Goal: Task Accomplishment & Management: Manage account settings

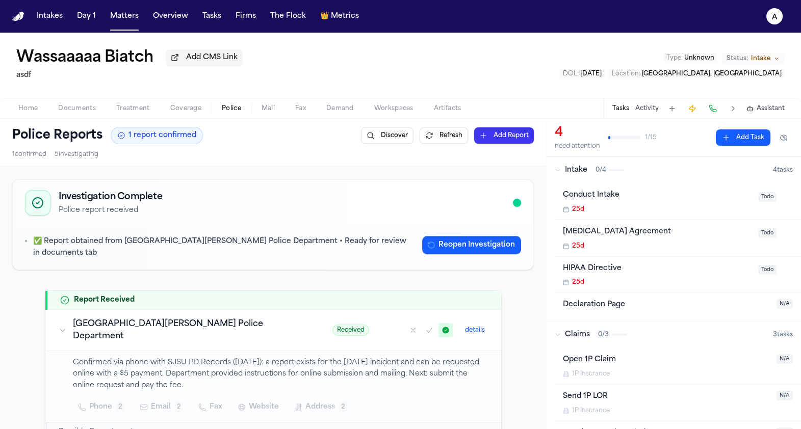
click at [136, 32] on nav "Intakes Day 1 Matters Overview Tasks Firms The Flock 👑 Metrics a" at bounding box center [400, 16] width 801 height 33
click at [130, 20] on button "Matters" at bounding box center [124, 16] width 37 height 18
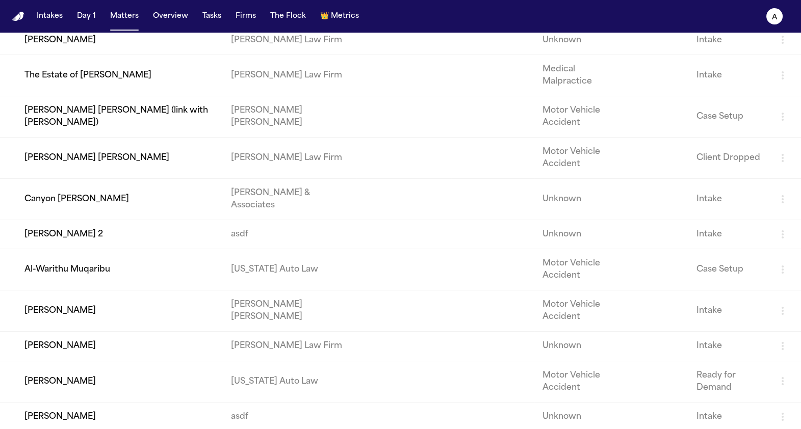
scroll to position [444, 0]
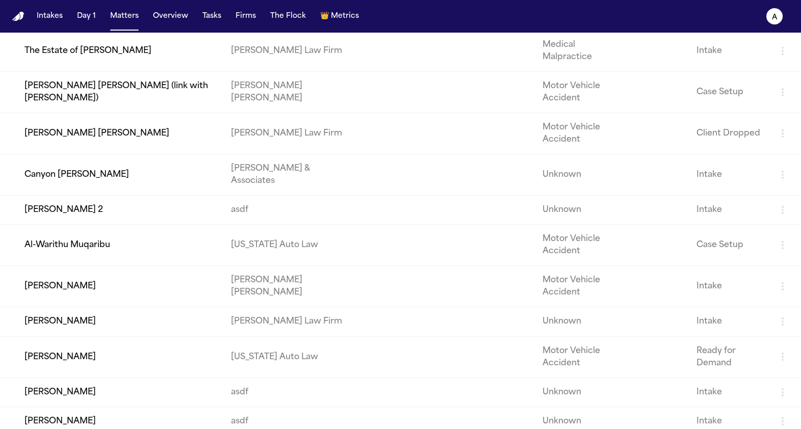
click at [125, 195] on td "Canyon Mccallum" at bounding box center [111, 174] width 223 height 41
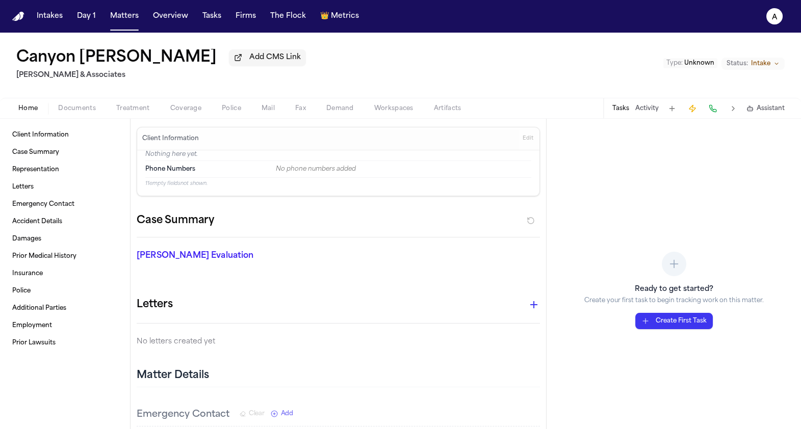
click at [352, 111] on span "Demand" at bounding box center [340, 108] width 28 height 8
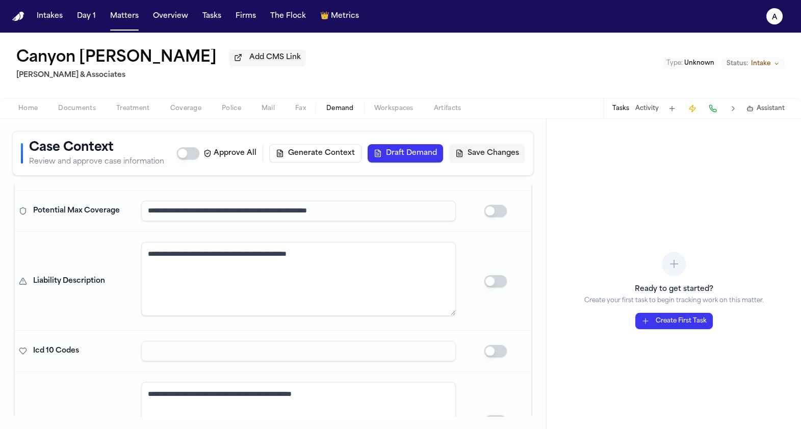
scroll to position [91, 0]
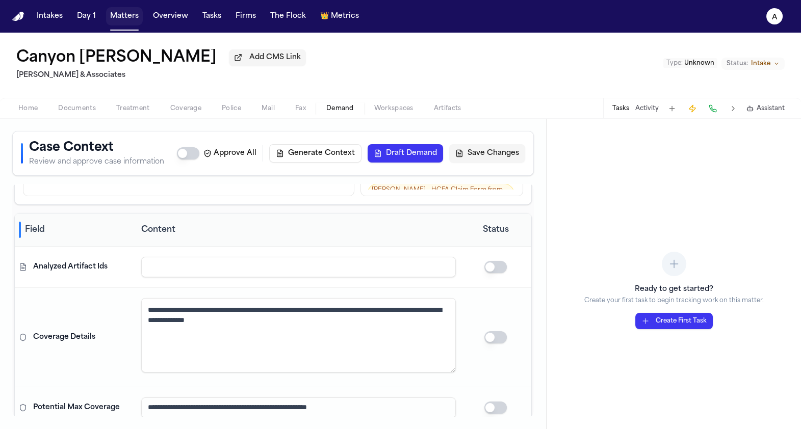
click at [109, 13] on button "Matters" at bounding box center [124, 16] width 37 height 18
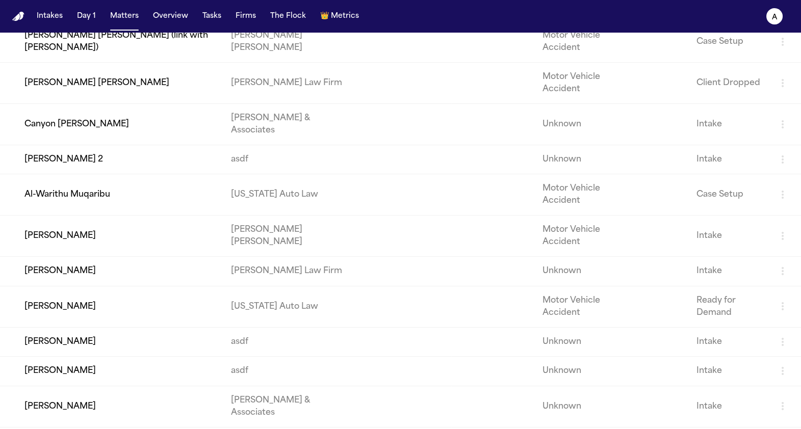
scroll to position [515, 0]
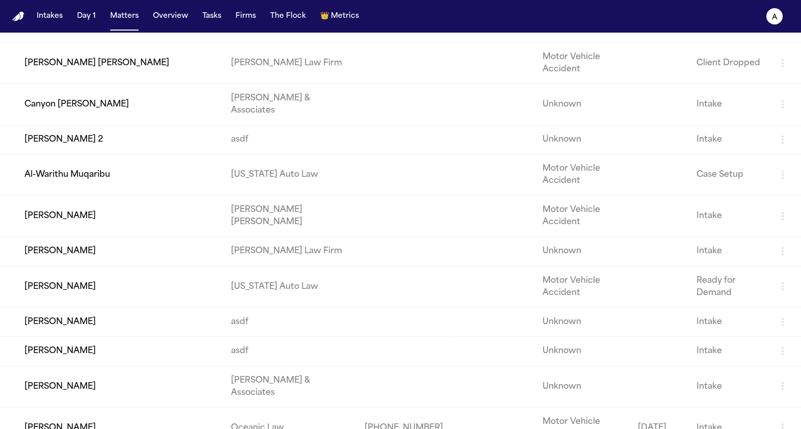
click at [133, 154] on td "Juan Molina 2" at bounding box center [111, 139] width 223 height 29
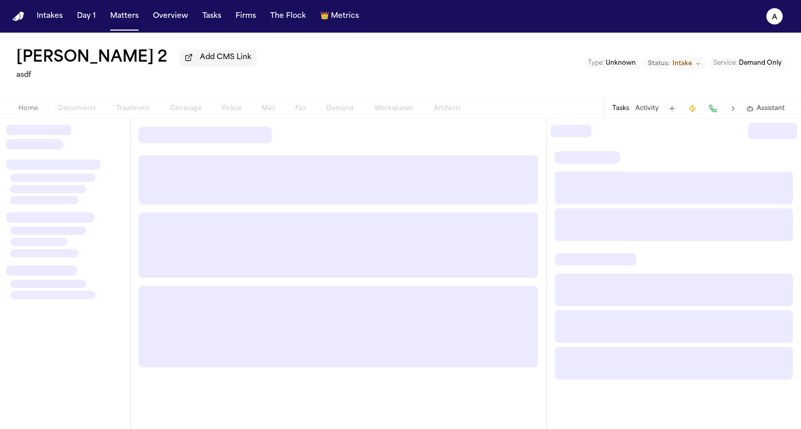
click at [347, 110] on div "Home Documents Treatment Coverage Police Mail Fax Demand Workspaces Artifacts" at bounding box center [239, 108] width 463 height 12
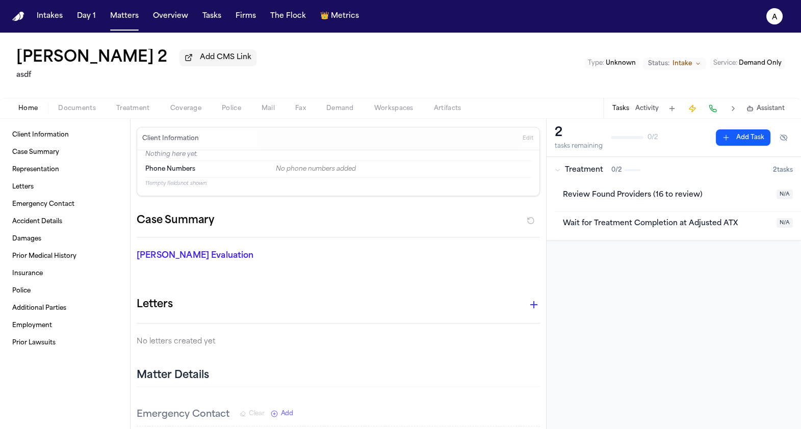
click at [347, 110] on span "Demand" at bounding box center [340, 108] width 28 height 8
select select "**********"
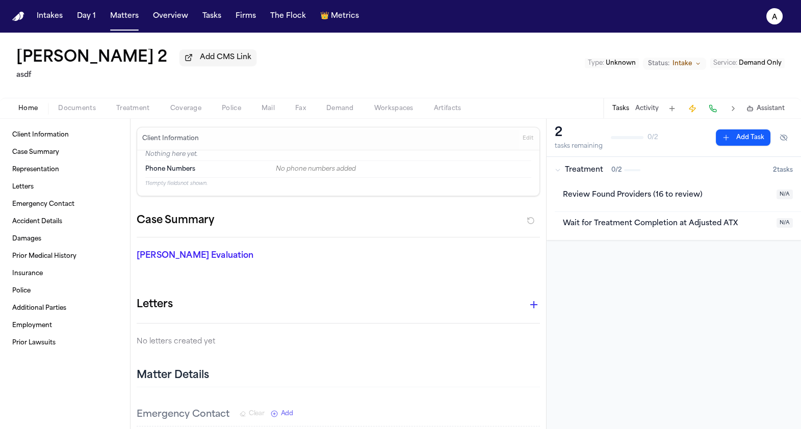
select select "**********"
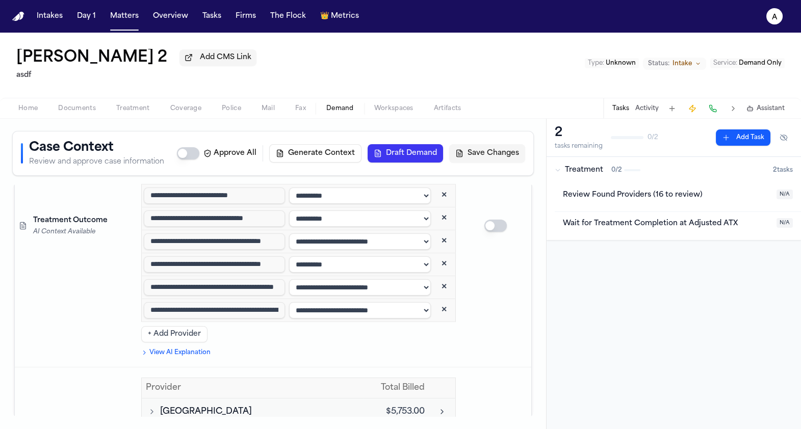
scroll to position [2719, 0]
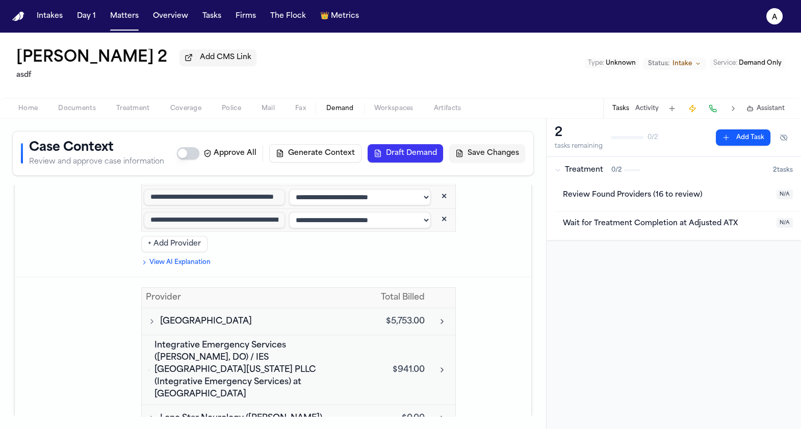
click at [444, 185] on div "Case Context Review and approve case information Approve All Generate Context D…" at bounding box center [273, 274] width 546 height 310
click at [444, 312] on button "Expand Dallas Regional Medical Center" at bounding box center [442, 321] width 18 height 18
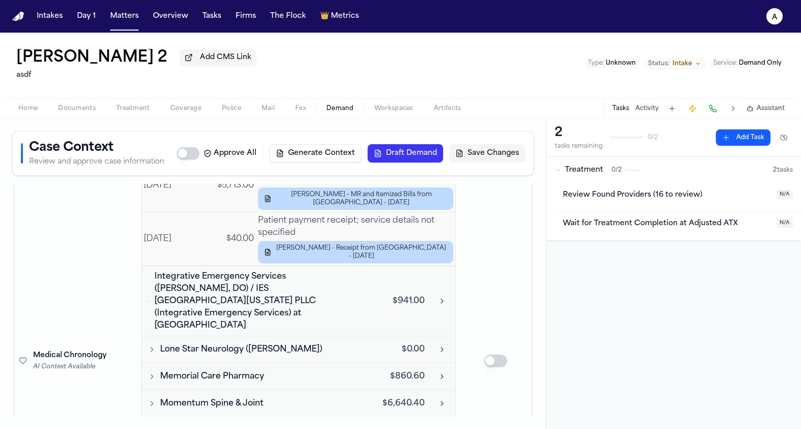
scroll to position [2914, 0]
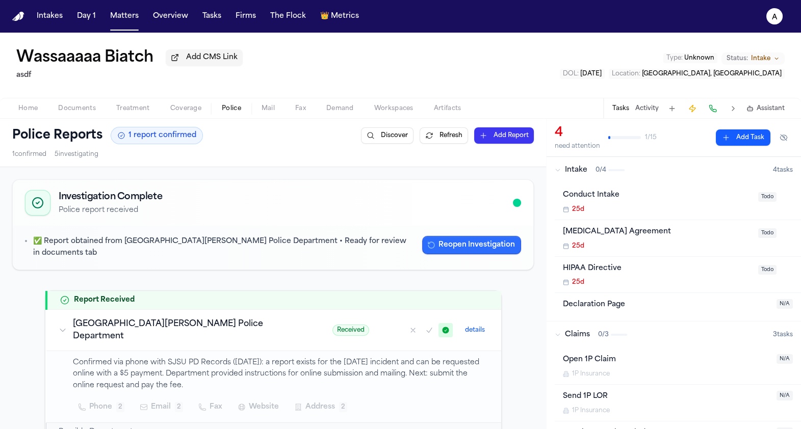
click at [467, 245] on button "Reopen Investigation" at bounding box center [471, 245] width 99 height 18
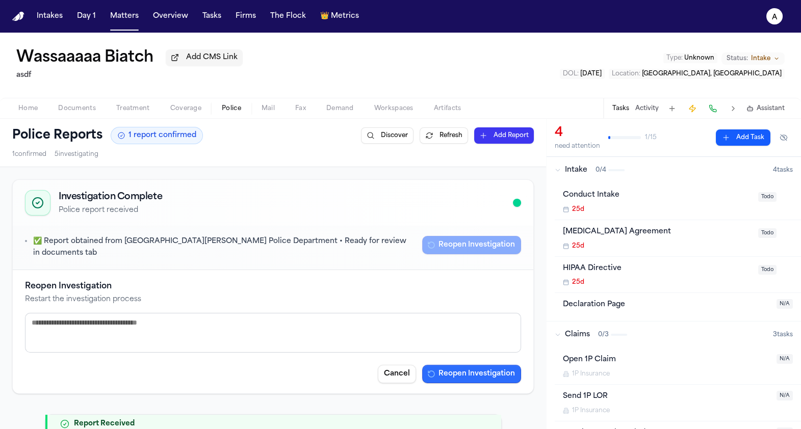
click at [466, 365] on button "Reopen Investigation" at bounding box center [471, 374] width 99 height 18
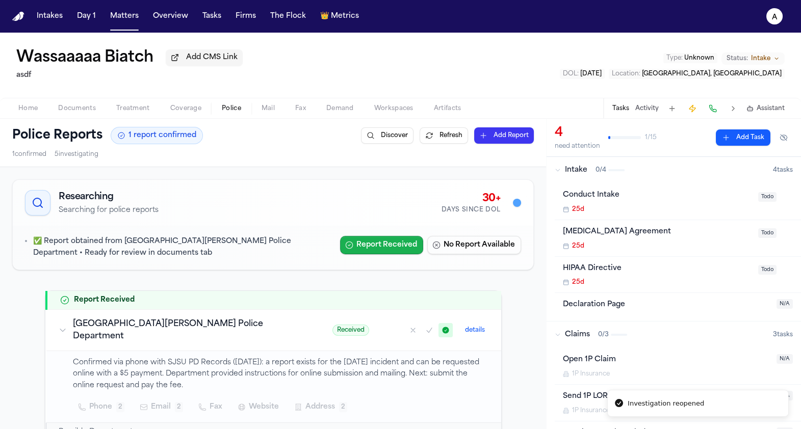
click at [391, 253] on button "Report Received" at bounding box center [381, 245] width 83 height 18
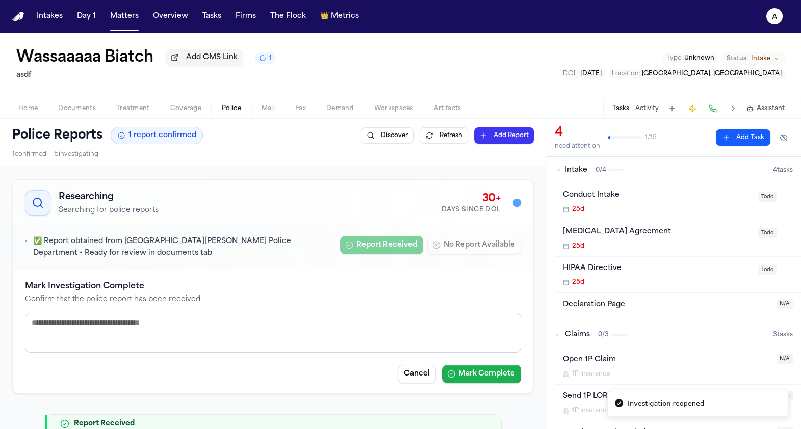
click at [460, 365] on button "Mark Complete" at bounding box center [481, 374] width 79 height 18
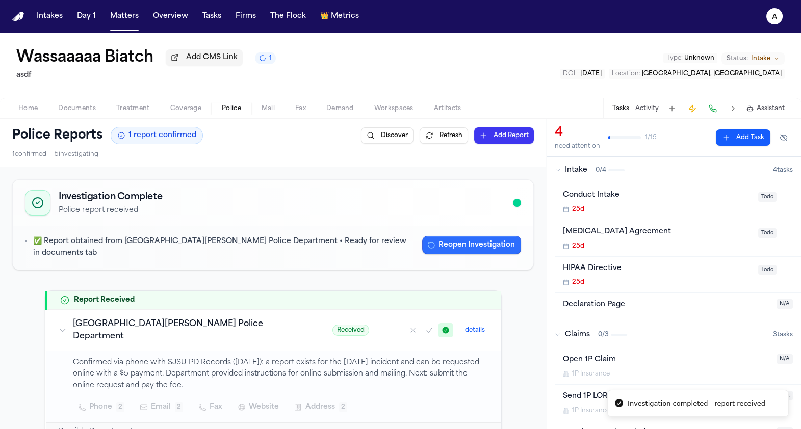
click at [453, 247] on button "Reopen Investigation" at bounding box center [471, 245] width 99 height 18
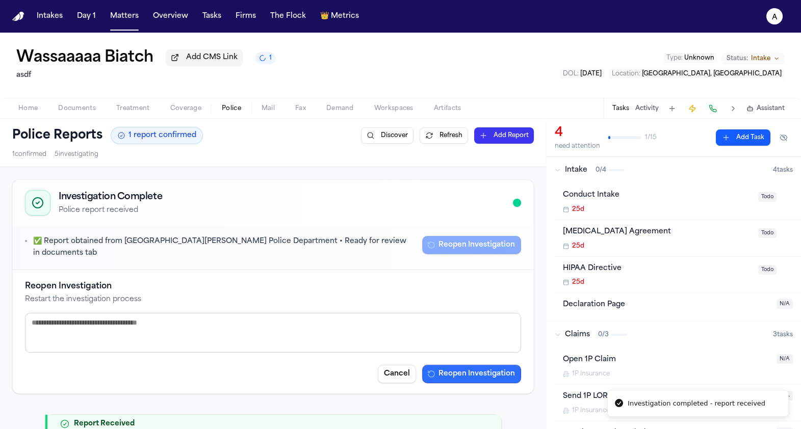
click at [486, 372] on button "Reopen Investigation" at bounding box center [471, 374] width 99 height 18
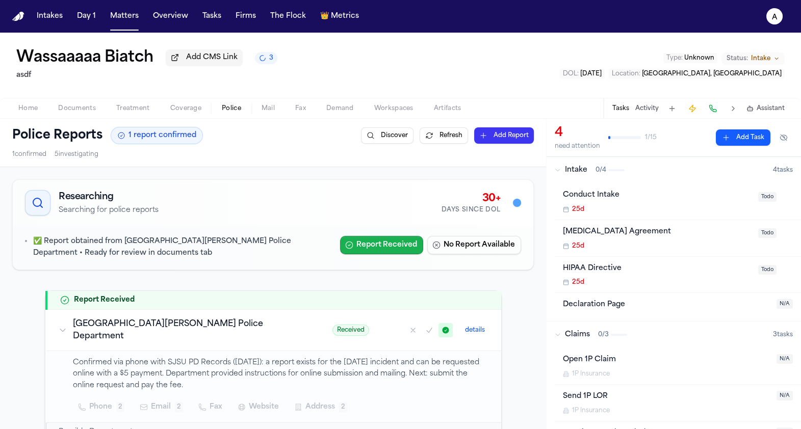
click at [359, 246] on button "Report Received" at bounding box center [381, 245] width 83 height 18
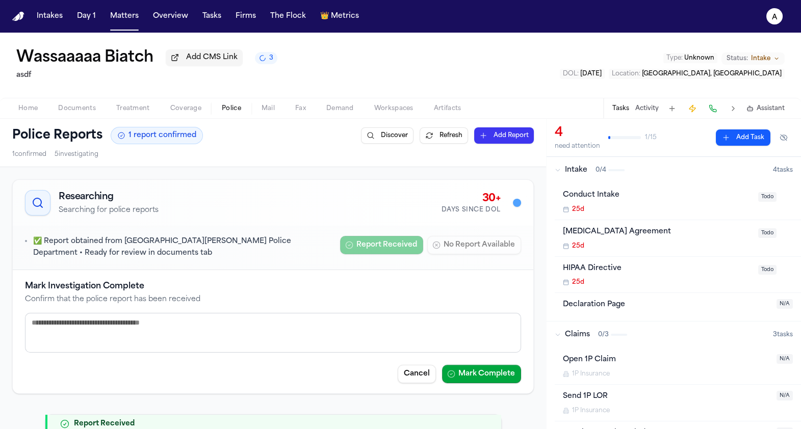
click at [473, 369] on button "Mark Complete" at bounding box center [481, 374] width 79 height 18
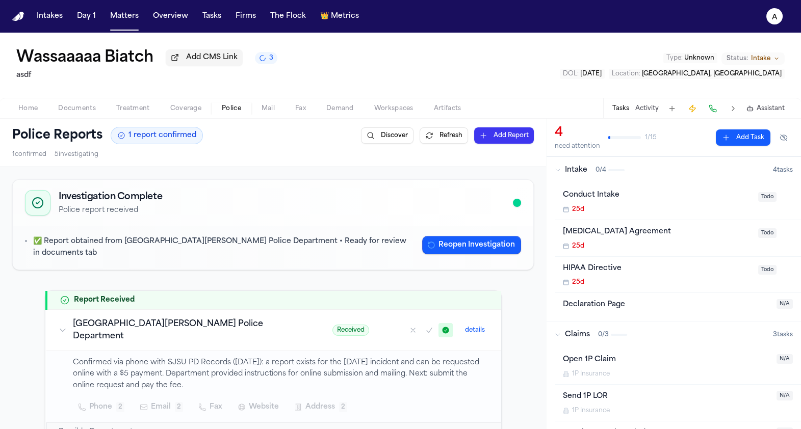
click at [444, 230] on div "✅ Report obtained from San José State University Police Department • Ready for …" at bounding box center [273, 248] width 520 height 44
click at [444, 242] on button "Reopen Investigation" at bounding box center [471, 245] width 99 height 18
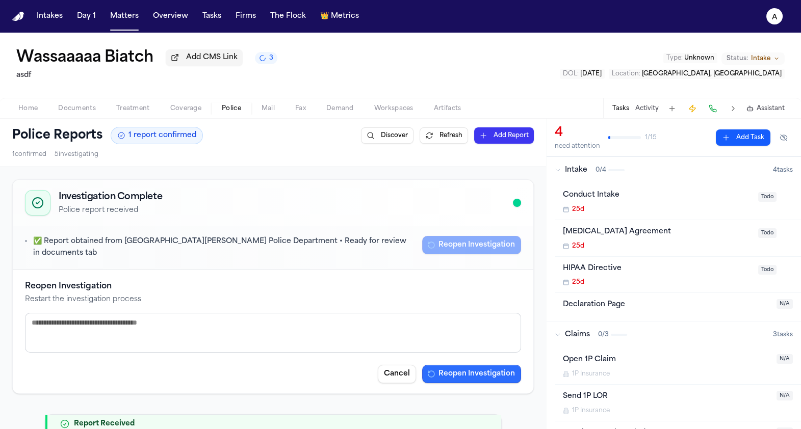
click at [493, 371] on button "Reopen Investigation" at bounding box center [471, 374] width 99 height 18
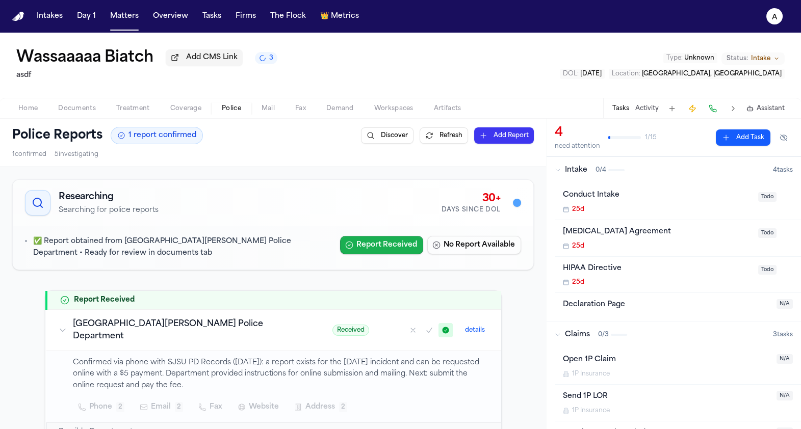
click at [414, 246] on button "Report Received" at bounding box center [381, 245] width 83 height 18
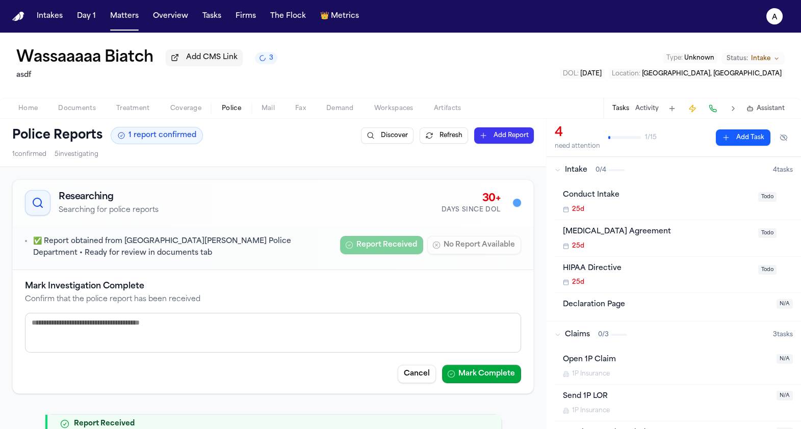
click at [492, 384] on div "Mark Investigation Complete Confirm that the police report has been received Ca…" at bounding box center [273, 331] width 520 height 123
click at [492, 374] on button "Mark Complete" at bounding box center [481, 374] width 79 height 18
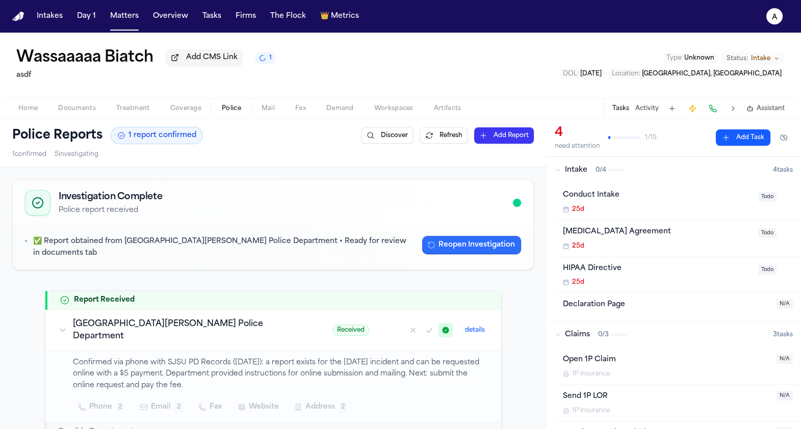
click at [485, 240] on button "Reopen Investigation" at bounding box center [471, 245] width 99 height 18
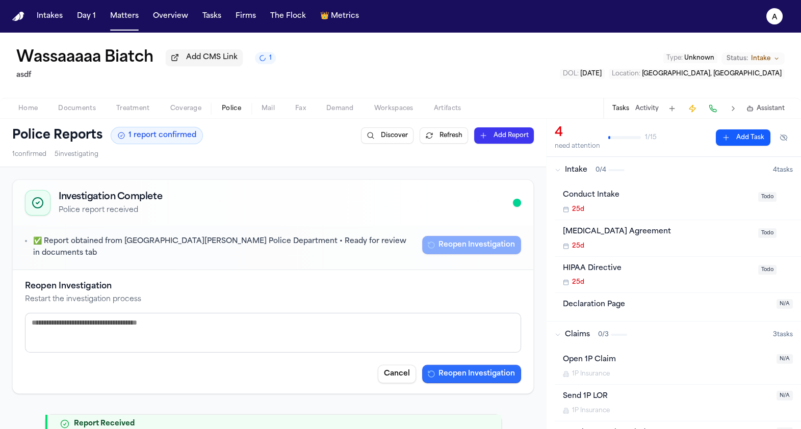
click at [487, 365] on button "Reopen Investigation" at bounding box center [471, 374] width 99 height 18
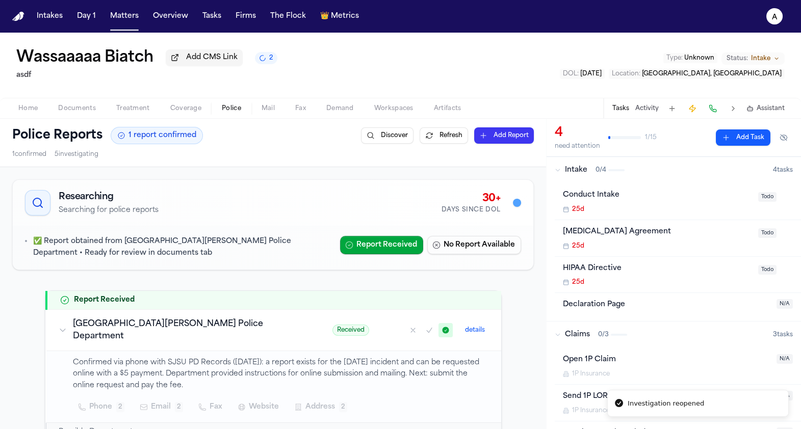
click at [364, 236] on div "✅ Report obtained from San José State University Police Department • Ready for …" at bounding box center [273, 248] width 520 height 44
click at [367, 253] on button "Report Received" at bounding box center [381, 245] width 83 height 18
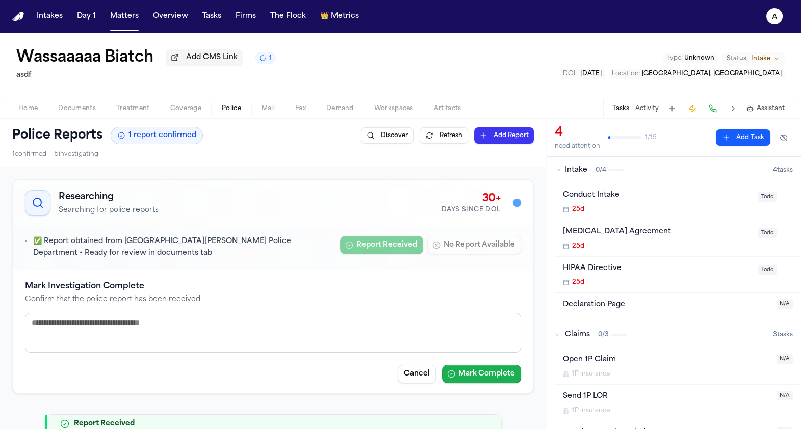
click at [460, 380] on button "Mark Complete" at bounding box center [481, 374] width 79 height 18
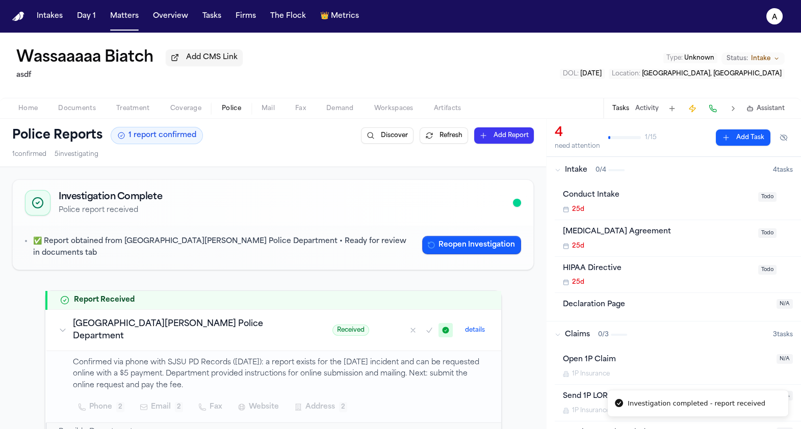
click at [467, 261] on div "✅ Report obtained from San José State University Police Department • Ready for …" at bounding box center [273, 248] width 520 height 44
click at [468, 250] on button "Reopen Investigation" at bounding box center [471, 245] width 99 height 18
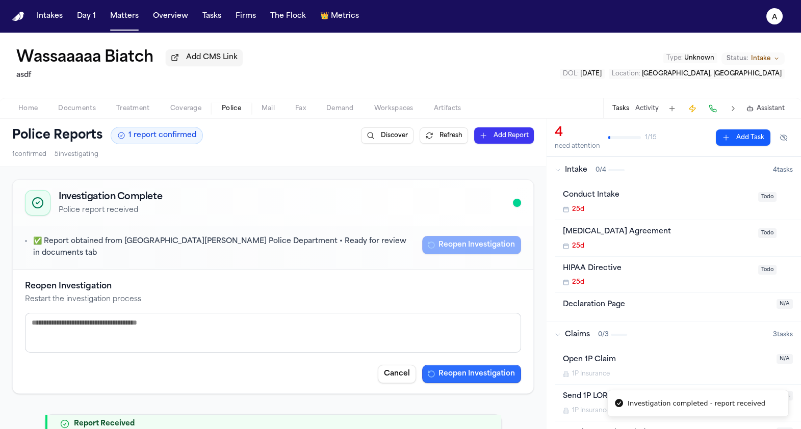
click at [488, 372] on button "Reopen Investigation" at bounding box center [471, 374] width 99 height 18
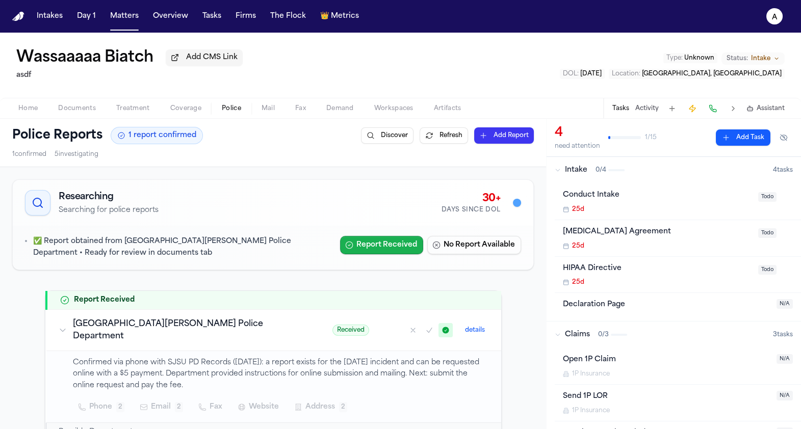
click at [369, 252] on button "Report Received" at bounding box center [381, 245] width 83 height 18
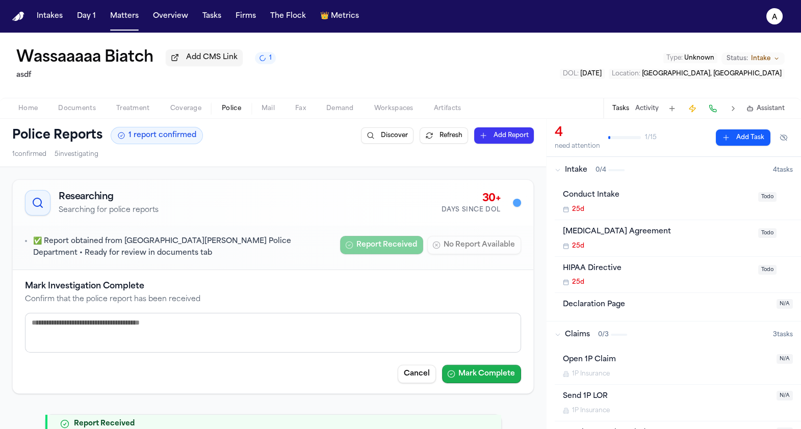
click at [488, 372] on button "Mark Complete" at bounding box center [481, 374] width 79 height 18
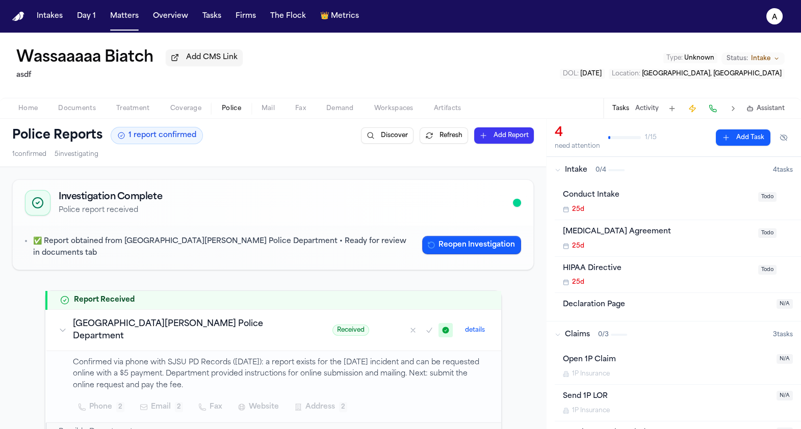
click at [150, 103] on div "Home Documents Treatment Coverage Police Mail Fax Demand Workspaces Artifacts T…" at bounding box center [400, 108] width 801 height 20
click at [160, 103] on div "Home Documents Treatment Coverage Police Mail Fax Demand Workspaces Artifacts T…" at bounding box center [400, 108] width 801 height 20
click at [170, 107] on span "Coverage" at bounding box center [185, 108] width 31 height 8
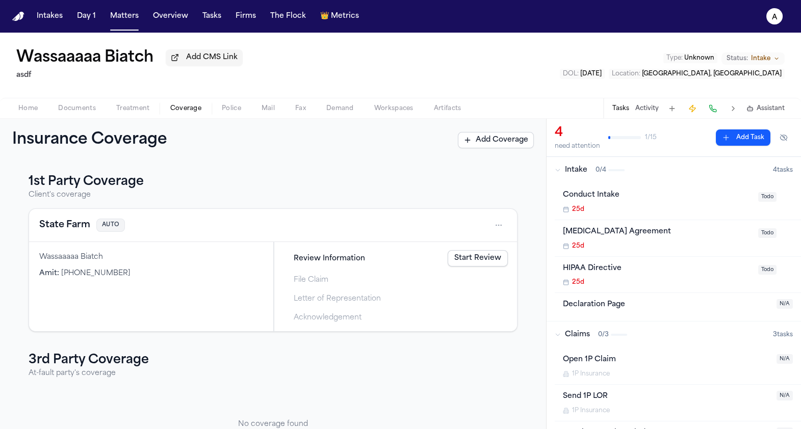
click at [461, 261] on link "Start Review" at bounding box center [477, 258] width 60 height 16
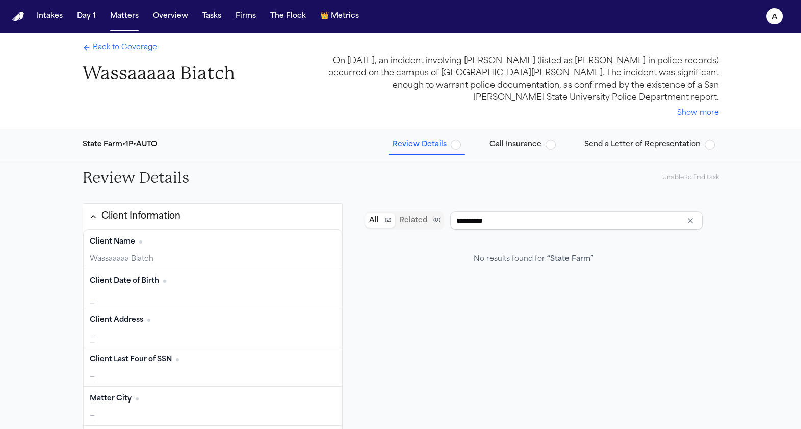
click at [461, 143] on span "button" at bounding box center [456, 145] width 10 height 10
click at [487, 221] on input "**********" at bounding box center [576, 221] width 252 height 18
click at [131, 17] on button "Matters" at bounding box center [124, 16] width 37 height 18
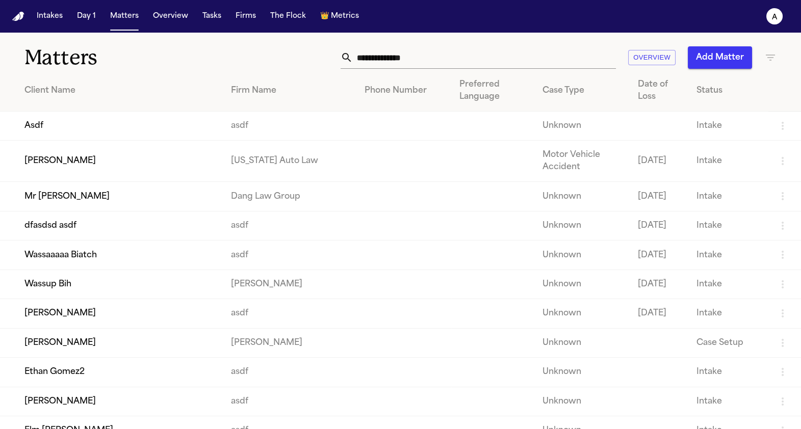
click at [111, 166] on td "[PERSON_NAME]" at bounding box center [111, 161] width 223 height 41
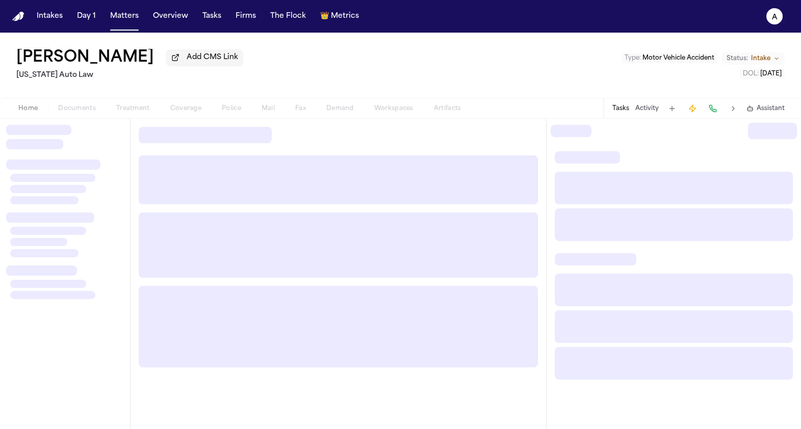
click at [139, 112] on div "Home Documents Treatment Coverage Police Mail Fax Demand Workspaces Artifacts" at bounding box center [239, 108] width 463 height 12
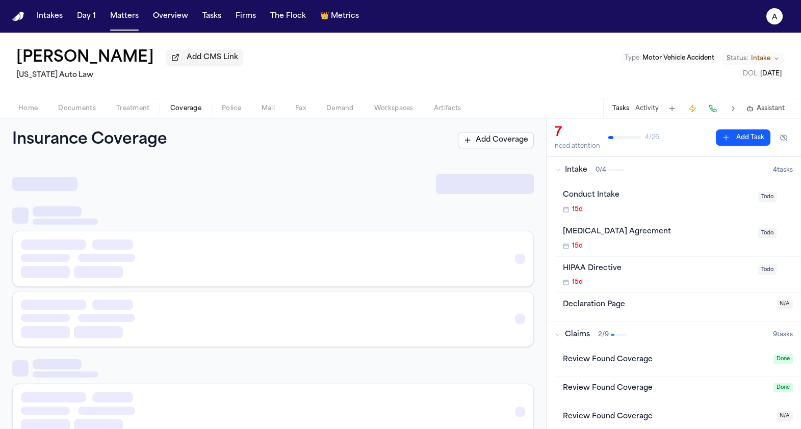
click at [187, 108] on span "Coverage" at bounding box center [185, 108] width 31 height 8
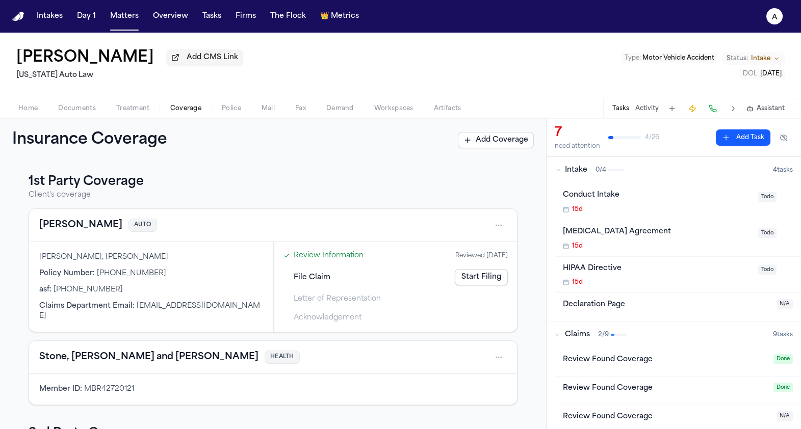
click at [467, 278] on link "Start Filing" at bounding box center [481, 277] width 53 height 16
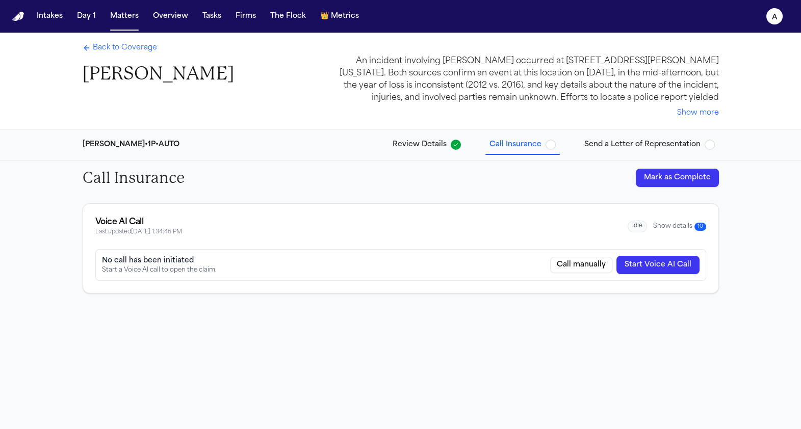
click at [684, 183] on button "Mark as Complete" at bounding box center [677, 178] width 83 height 18
click at [769, 11] on icon "a" at bounding box center [774, 16] width 16 height 16
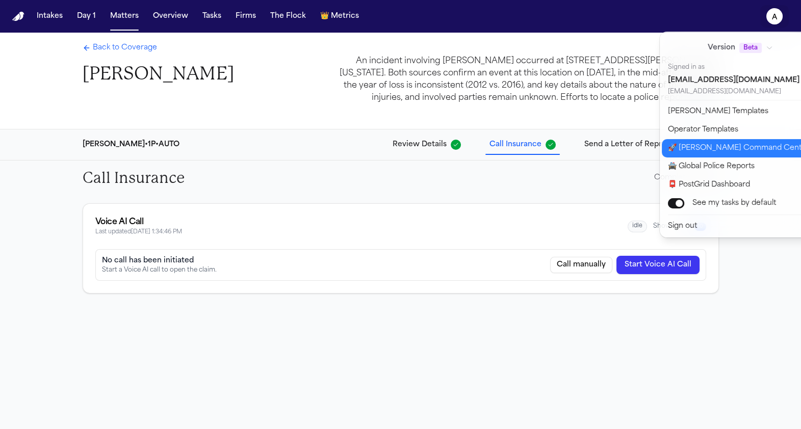
click at [726, 153] on button "🚀 Bland Command Center" at bounding box center [747, 148] width 170 height 18
select select "**"
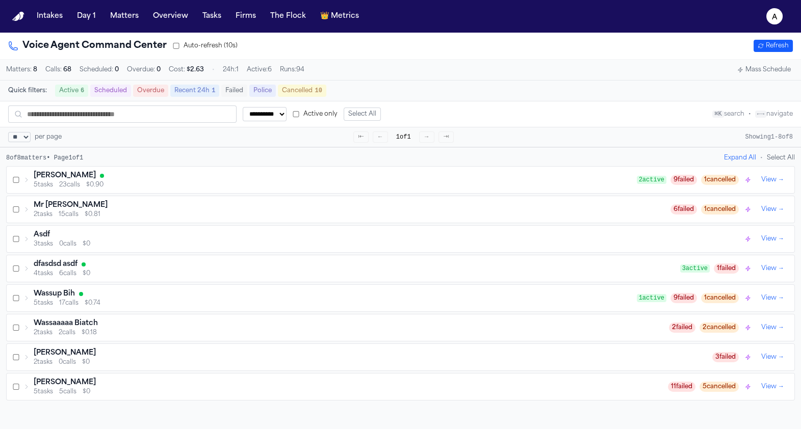
click at [136, 189] on div "5 tasks 23 calls $0.90" at bounding box center [335, 185] width 603 height 8
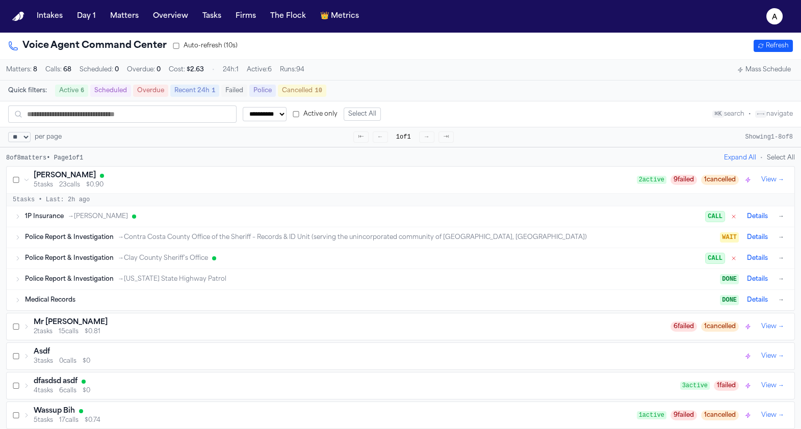
click at [126, 226] on div "1P Insurance → Stevenson-Johnson CALL Details →" at bounding box center [400, 216] width 787 height 20
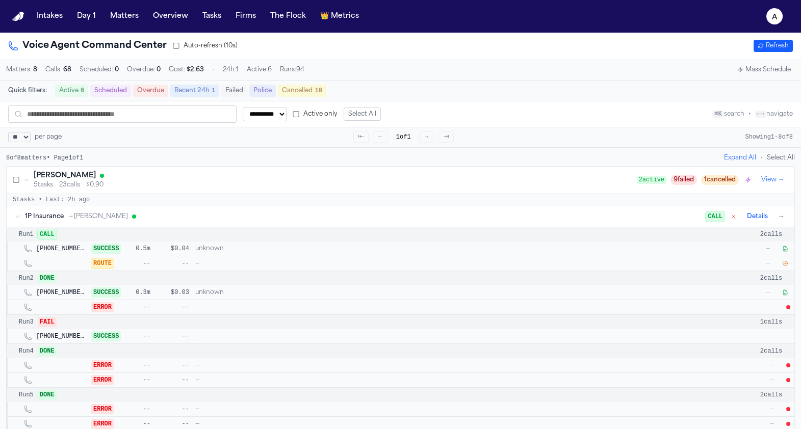
click at [787, 266] on icon "button" at bounding box center [785, 263] width 5 height 5
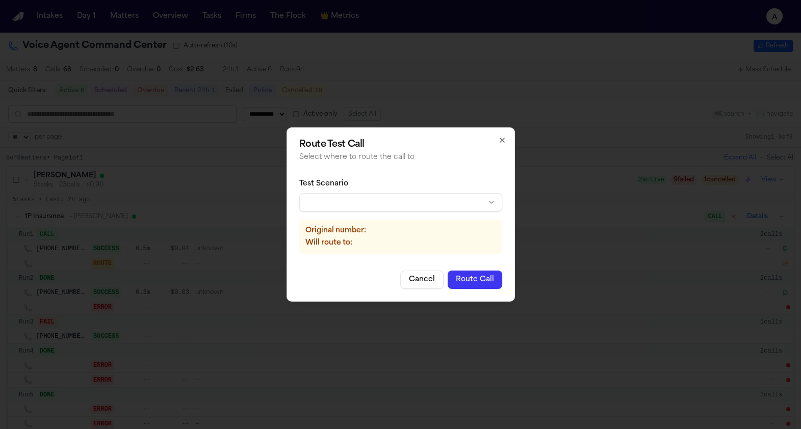
click at [373, 191] on div "Test Scenario" at bounding box center [400, 195] width 203 height 33
click at [373, 196] on body "**********" at bounding box center [400, 214] width 801 height 429
click at [483, 284] on button "Route Call" at bounding box center [474, 280] width 55 height 18
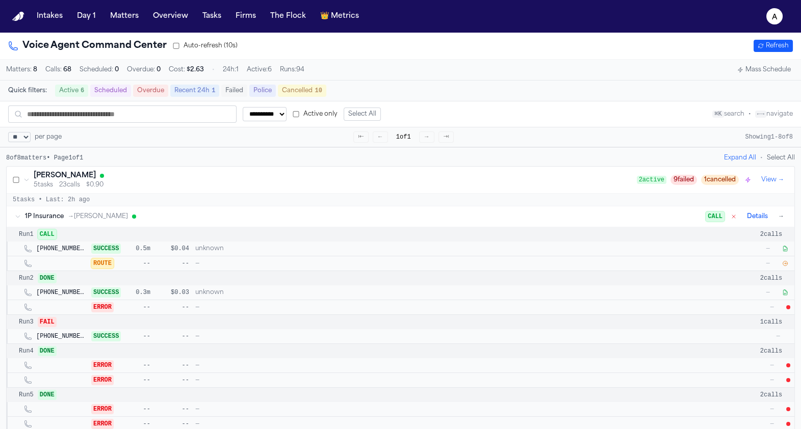
click at [778, 184] on button "View →" at bounding box center [772, 180] width 31 height 12
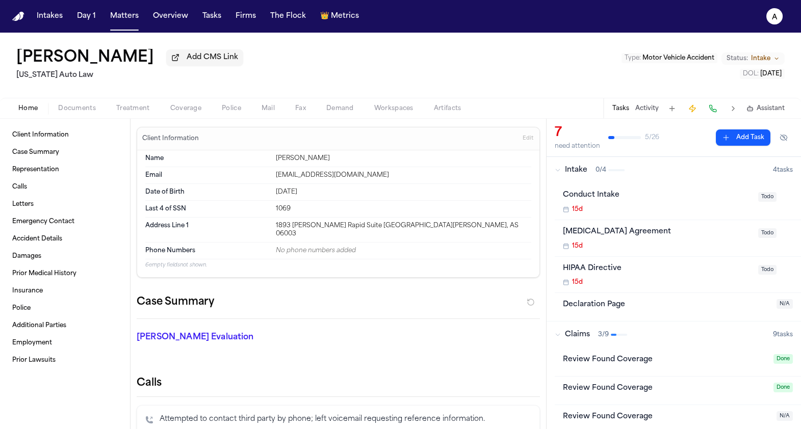
select select "**"
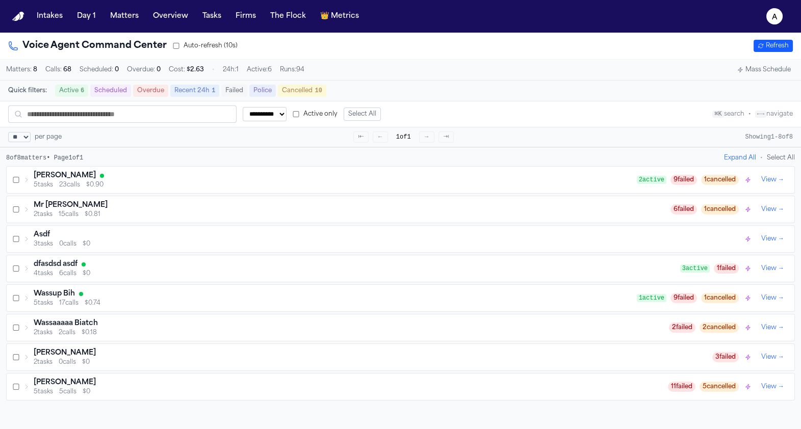
click at [542, 180] on div "[PERSON_NAME]" at bounding box center [335, 176] width 603 height 10
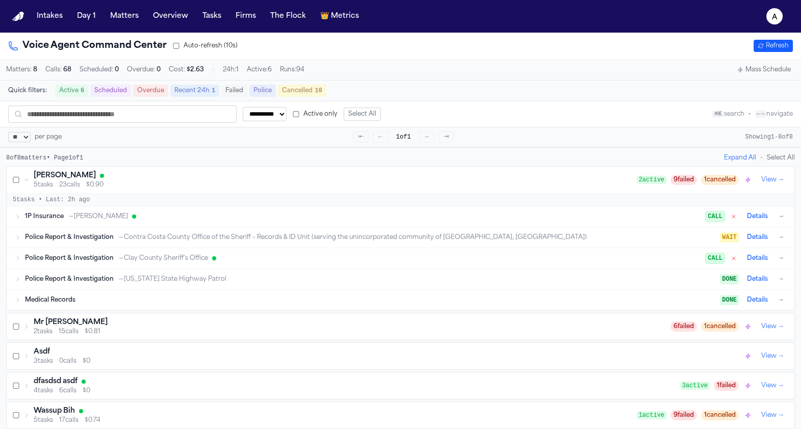
click at [424, 221] on div "1P Insurance → Stevenson-Johnson" at bounding box center [365, 217] width 680 height 8
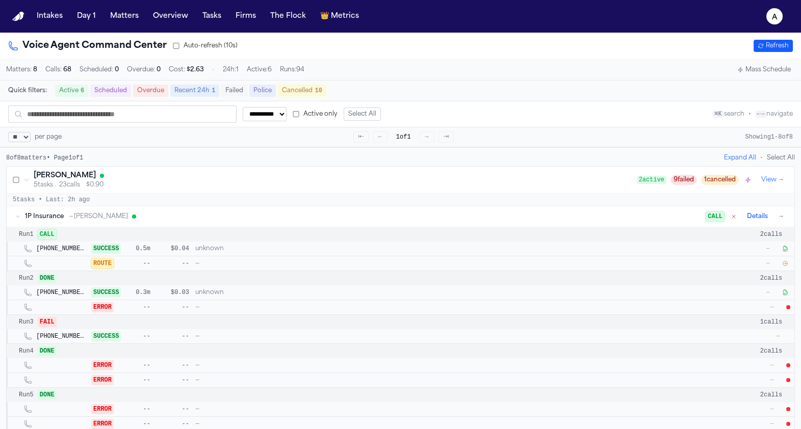
click at [783, 219] on button "→" at bounding box center [781, 217] width 10 height 10
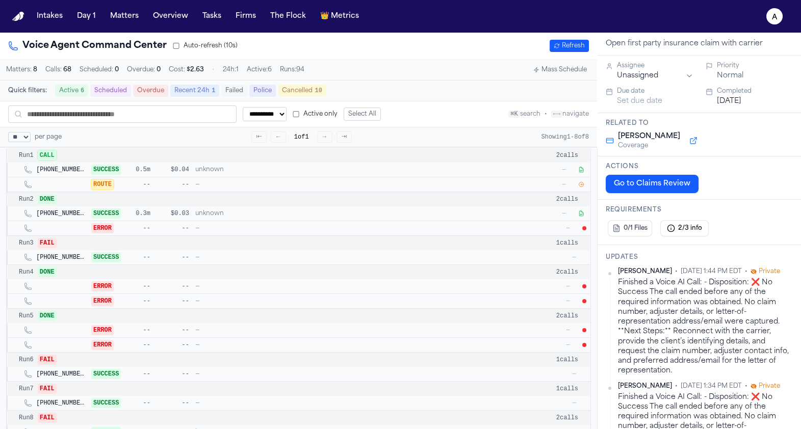
scroll to position [180, 0]
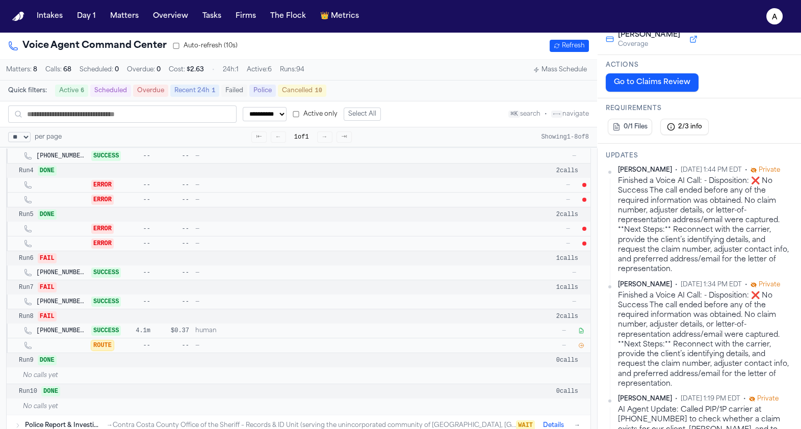
click at [683, 181] on div "Finished a Voice AI Call: - Disposition: ❌ No Success The call ended before any…" at bounding box center [705, 225] width 175 height 98
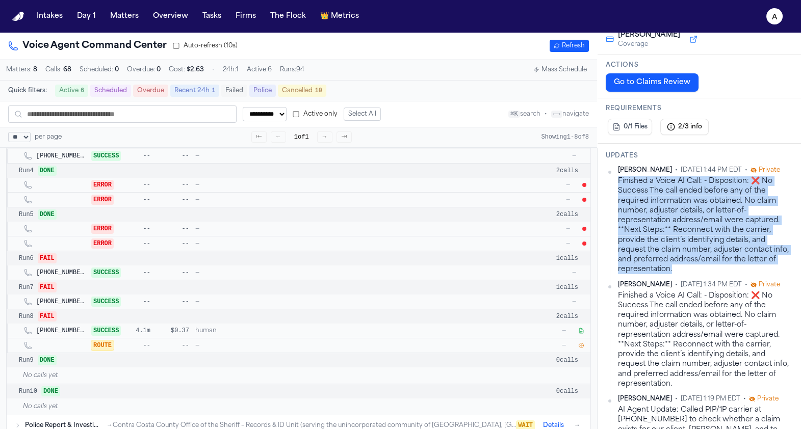
click at [683, 181] on div "Finished a Voice AI Call: - Disposition: ❌ No Success The call ended before any…" at bounding box center [705, 225] width 175 height 98
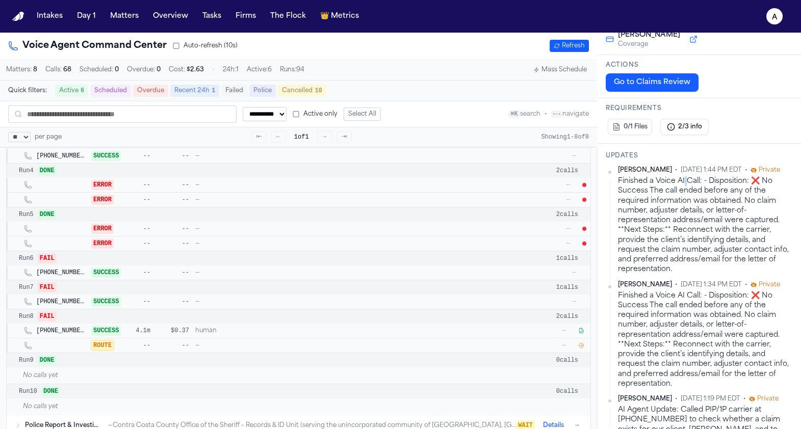
click at [683, 181] on div "Finished a Voice AI Call: - Disposition: ❌ No Success The call ended before any…" at bounding box center [705, 225] width 175 height 98
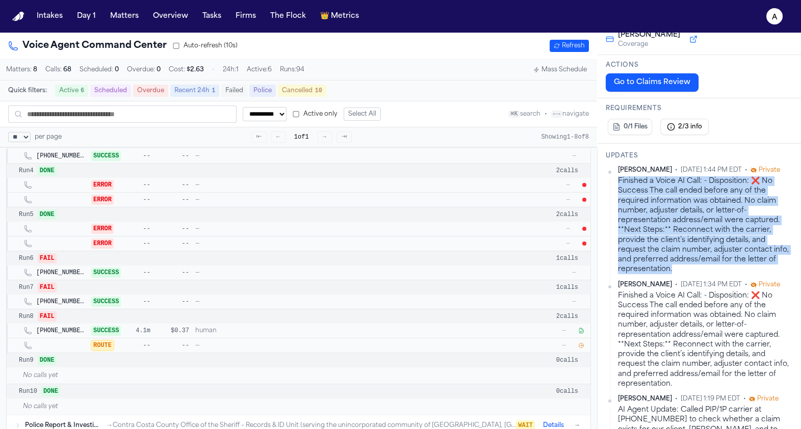
click at [683, 181] on div "Finished a Voice AI Call: - Disposition: ❌ No Success The call ended before any…" at bounding box center [705, 225] width 175 height 98
click at [690, 181] on div "Finished a Voice AI Call: - Disposition: ❌ No Success The call ended before any…" at bounding box center [705, 225] width 175 height 98
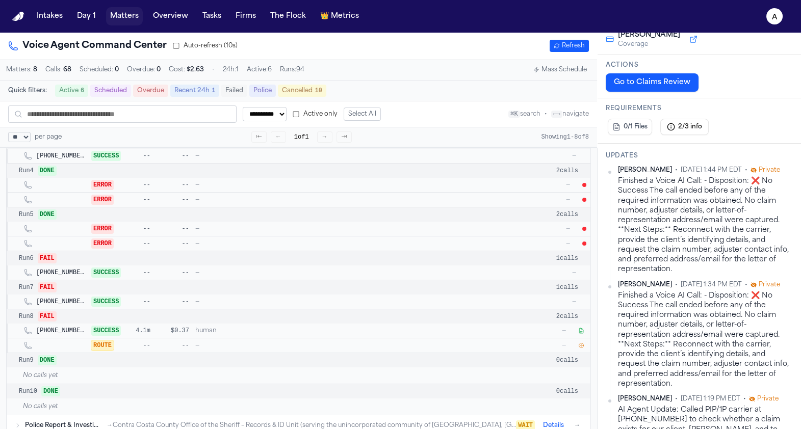
click at [112, 12] on button "Matters" at bounding box center [124, 16] width 37 height 18
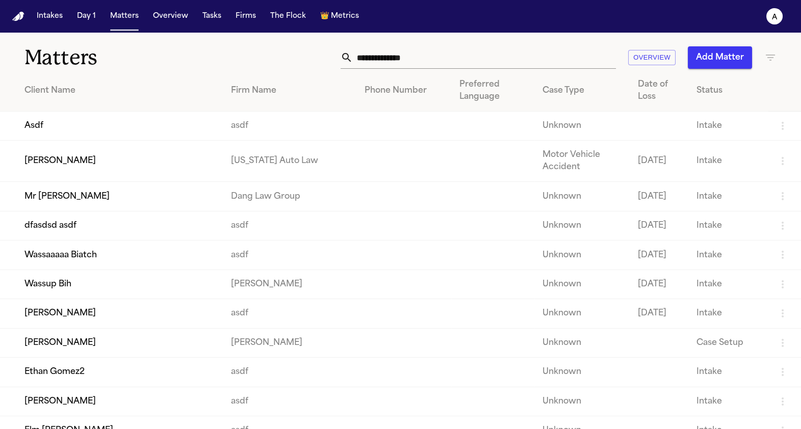
click at [146, 156] on td "[PERSON_NAME]" at bounding box center [111, 161] width 223 height 41
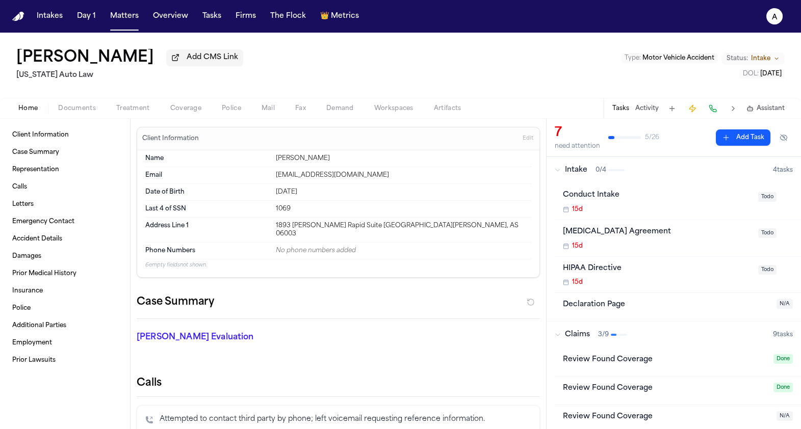
click at [202, 117] on div "Home Documents Treatment Coverage Police Mail Fax Demand Workspaces Artifacts T…" at bounding box center [400, 108] width 801 height 20
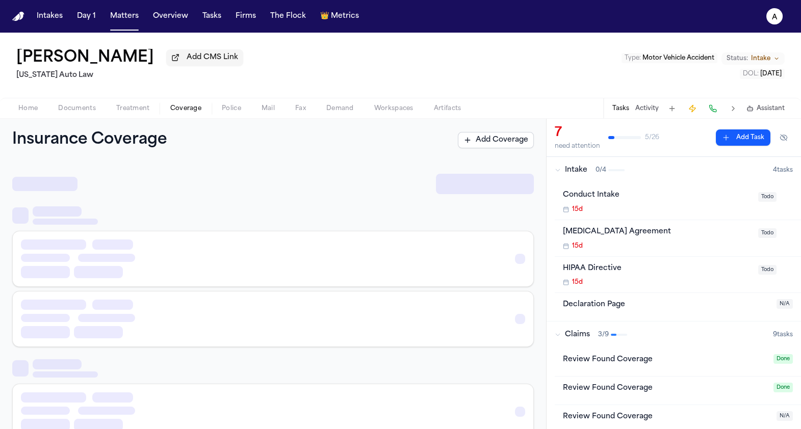
click at [191, 107] on span "Coverage" at bounding box center [185, 108] width 31 height 8
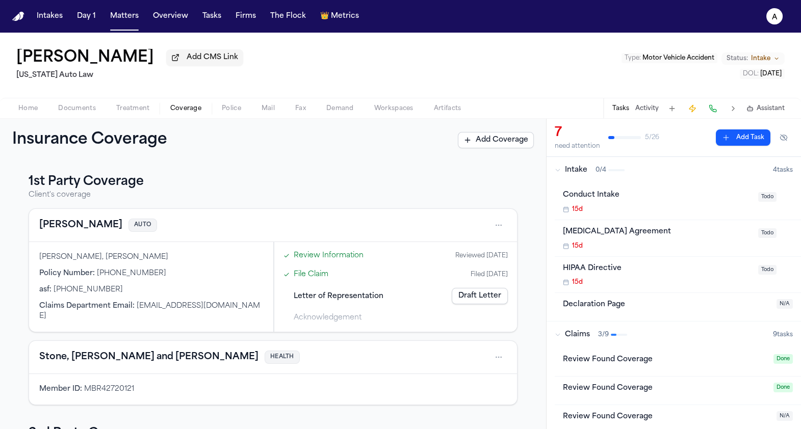
click at [310, 279] on link "File Claim" at bounding box center [311, 274] width 35 height 11
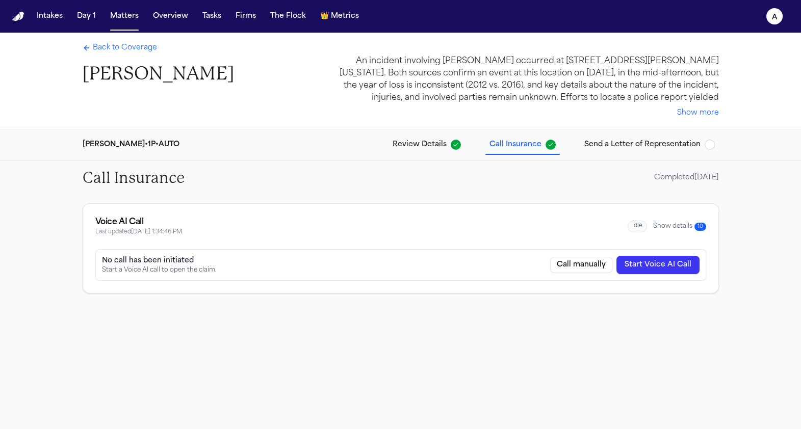
click at [638, 263] on button "Start Voice AI Call" at bounding box center [657, 265] width 83 height 18
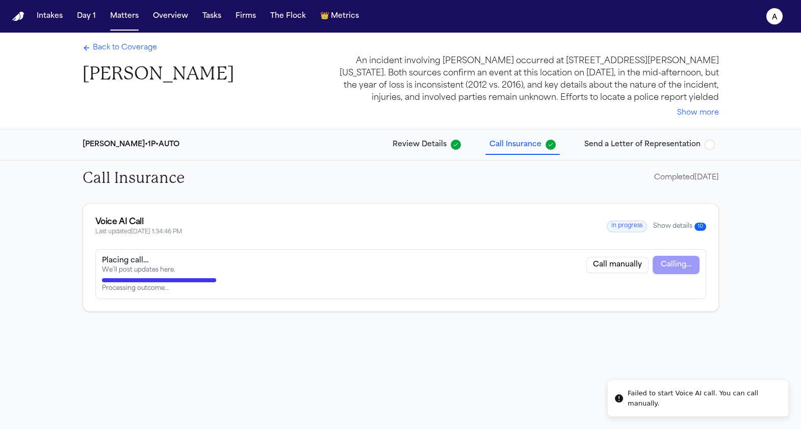
click at [653, 401] on div "Failed to start Voice AI call. You can call manually." at bounding box center [703, 398] width 152 height 20
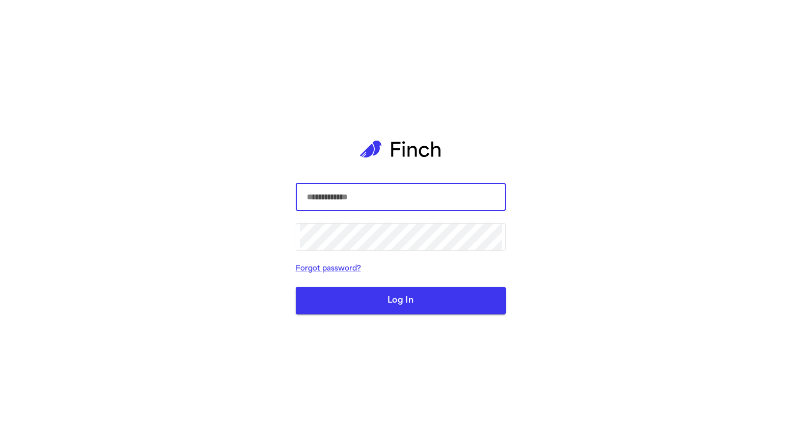
type input "**********"
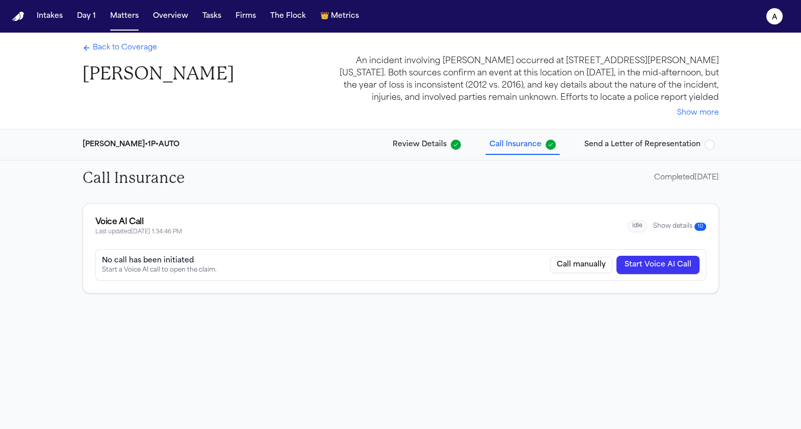
click at [653, 266] on button "Start Voice AI Call" at bounding box center [657, 265] width 83 height 18
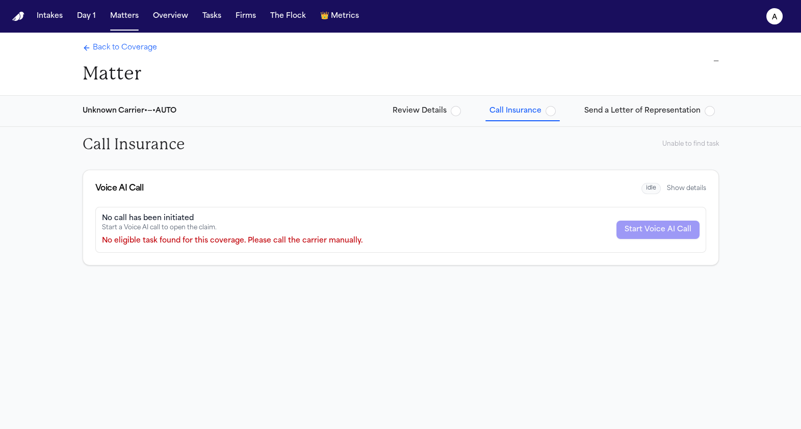
click at [489, 111] on span "Call Insurance" at bounding box center [515, 111] width 52 height 10
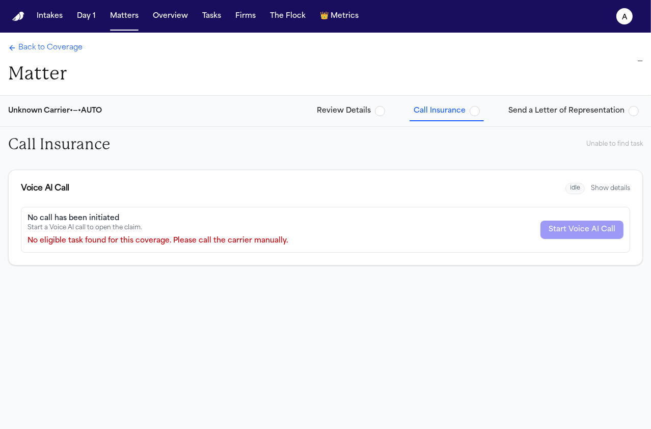
click at [357, 106] on span "Review Details" at bounding box center [344, 111] width 54 height 10
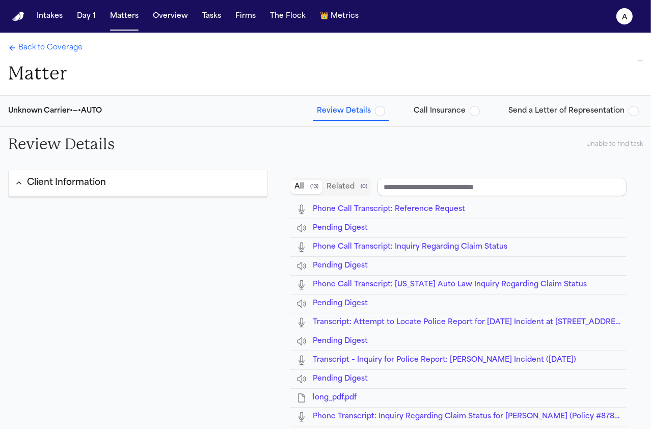
click at [432, 121] on div "Unknown Carrier • — • AUTO Review Details Call Insurance Send a Letter of Repre…" at bounding box center [325, 111] width 651 height 31
click at [438, 109] on span "Call Insurance" at bounding box center [440, 111] width 52 height 10
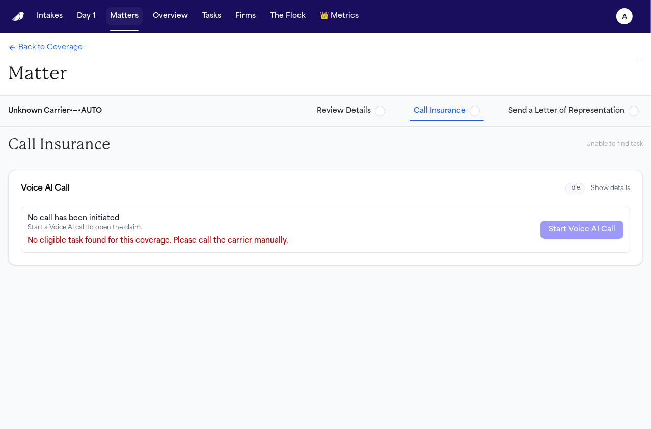
click at [118, 17] on button "Matters" at bounding box center [124, 16] width 37 height 18
click at [65, 44] on span "Back to Coverage" at bounding box center [50, 48] width 64 height 10
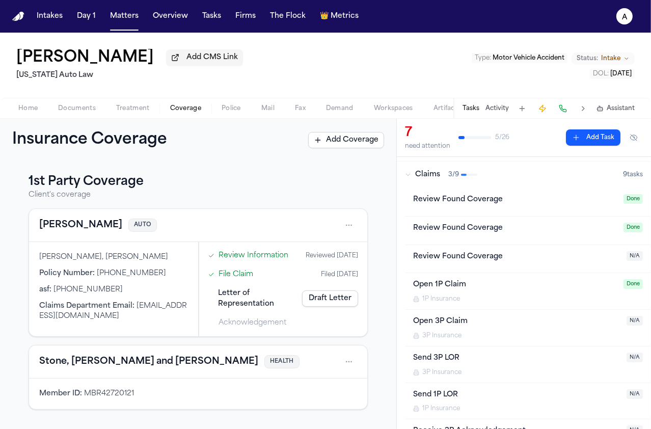
scroll to position [188, 0]
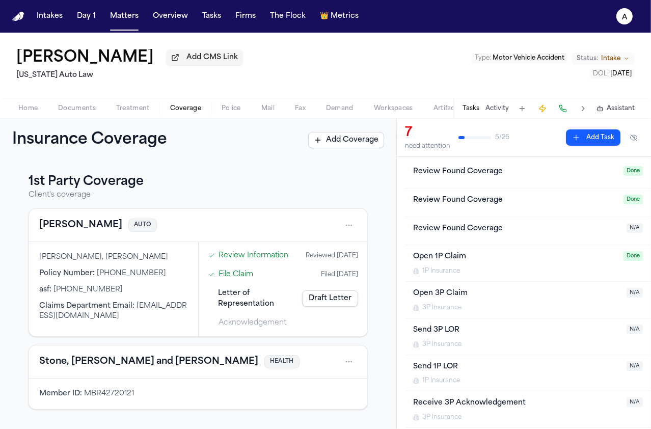
click at [449, 257] on div "Open 1P Claim" at bounding box center [515, 257] width 204 height 12
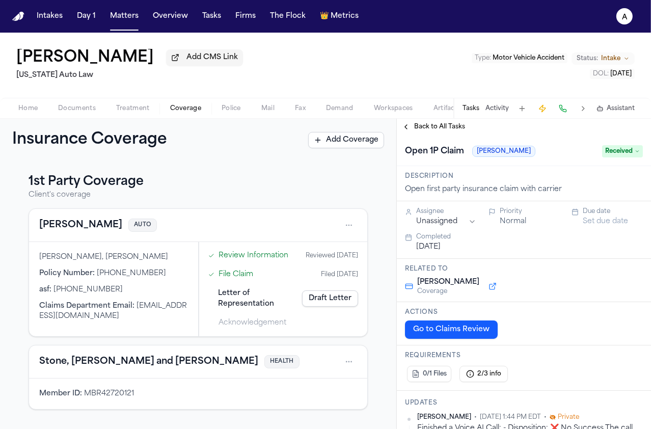
click at [618, 166] on div "Open 1P Claim Stevenson-Johnson Received" at bounding box center [524, 150] width 254 height 31
click at [625, 157] on span "Received" at bounding box center [622, 151] width 41 height 12
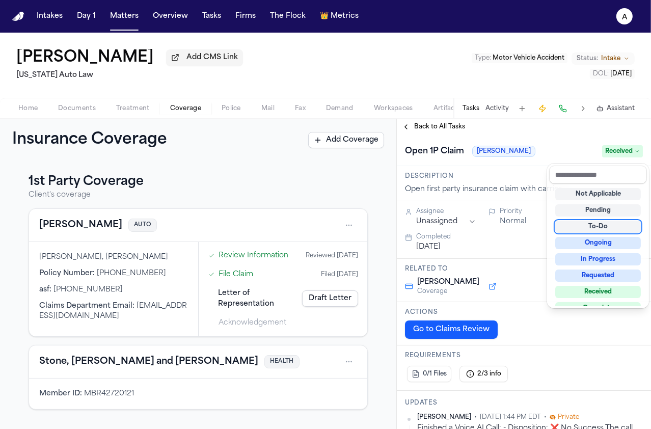
click at [600, 229] on div "To-Do" at bounding box center [599, 227] width 86 height 12
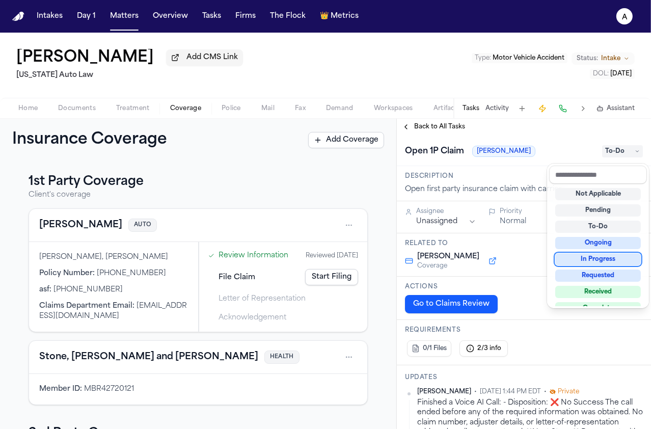
click at [302, 209] on div "Insurance Coverage Add Coverage 1st Party Coverage Client's coverage Stevenson-…" at bounding box center [325, 274] width 651 height 310
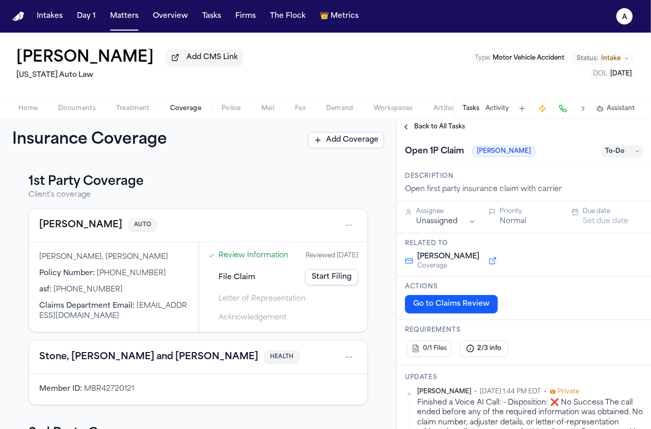
click at [329, 285] on link "Start Filing" at bounding box center [331, 277] width 53 height 16
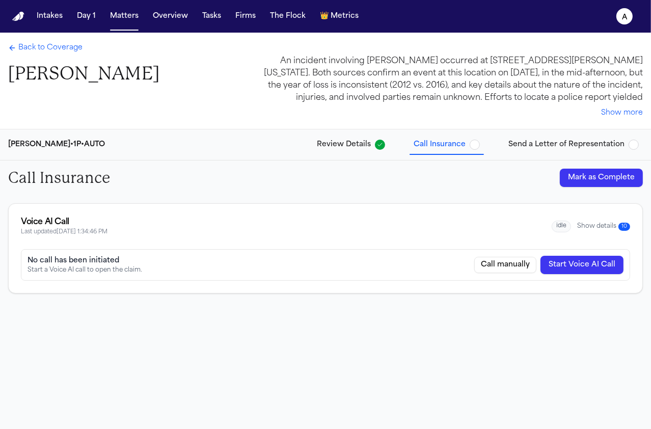
click at [585, 268] on button "Start Voice AI Call" at bounding box center [582, 265] width 83 height 18
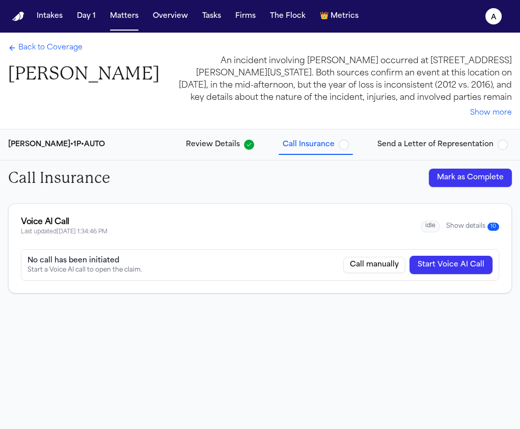
click at [481, 266] on button "Start Voice AI Call" at bounding box center [451, 265] width 83 height 18
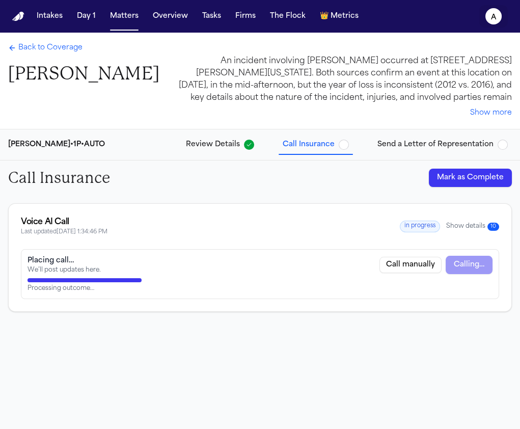
click at [489, 18] on icon "a" at bounding box center [494, 16] width 16 height 16
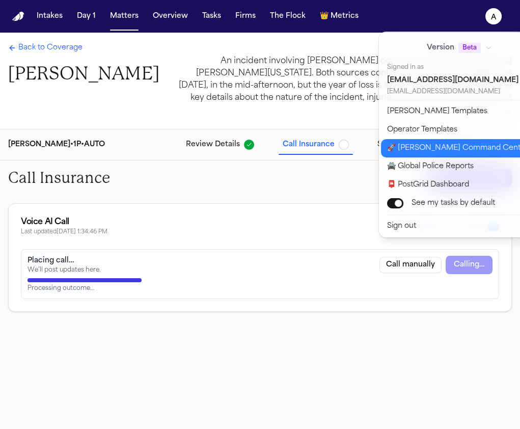
click at [440, 155] on button "🚀 [PERSON_NAME] Command Center" at bounding box center [466, 148] width 170 height 18
select select "**"
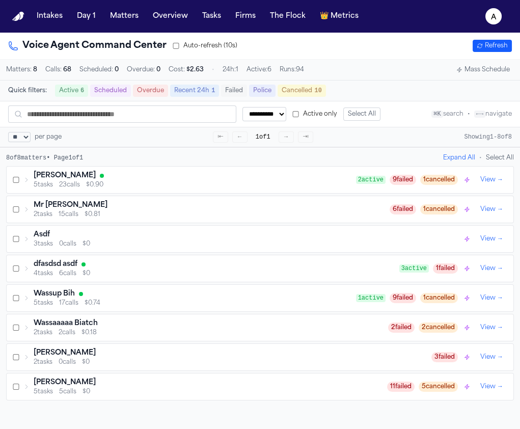
click at [108, 181] on div "[PERSON_NAME]" at bounding box center [195, 176] width 323 height 10
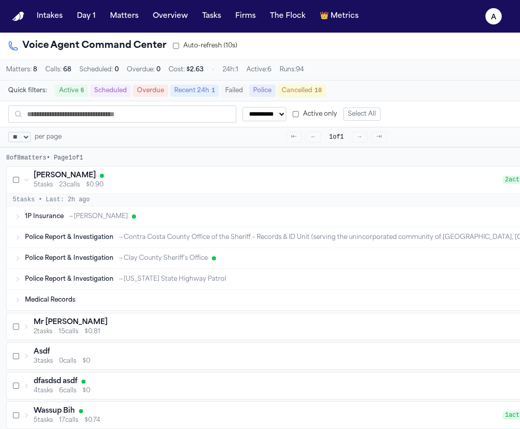
click at [103, 227] on div "1P Insurance → [PERSON_NAME] CALL Details →" at bounding box center [334, 216] width 654 height 20
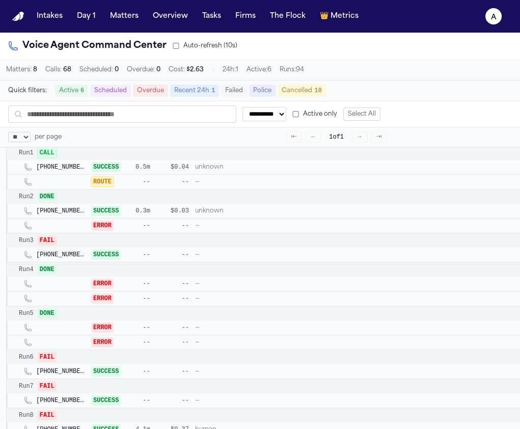
scroll to position [245, 0]
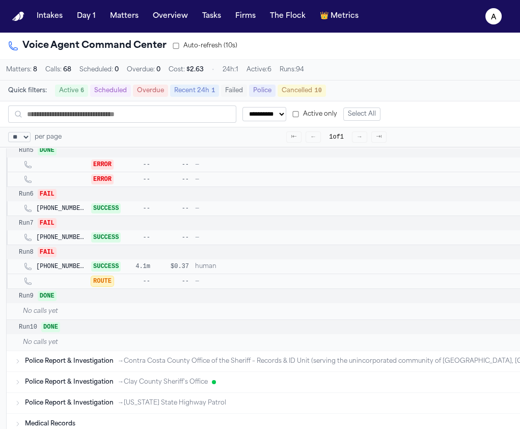
scroll to position [33, 0]
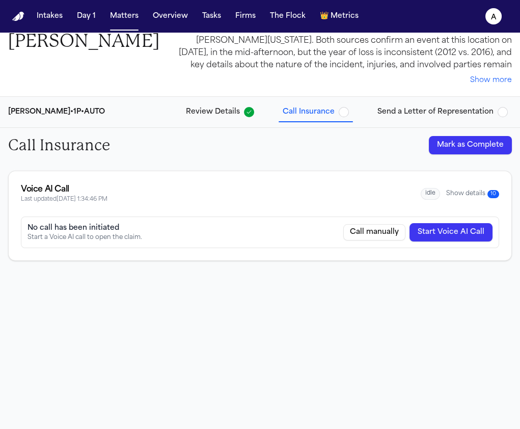
select select "**"
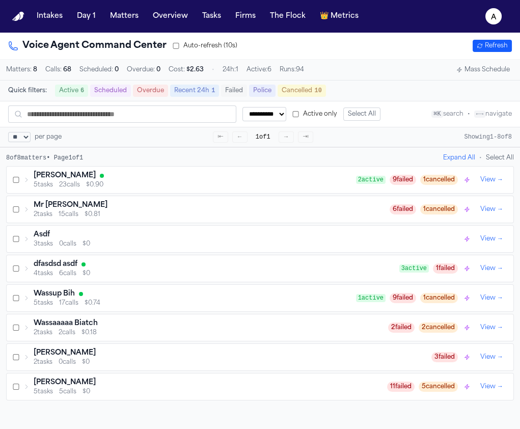
click at [197, 172] on div "[PERSON_NAME] 5 tasks 23 calls $0.90 2 active 9 failed 1 cancelled View →" at bounding box center [260, 180] width 507 height 27
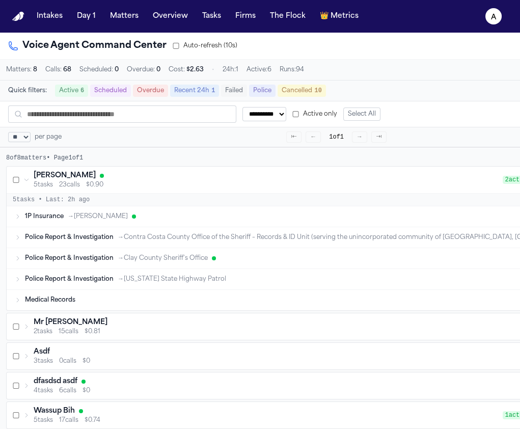
click at [194, 221] on div "1P Insurance → [PERSON_NAME]" at bounding box center [298, 217] width 547 height 8
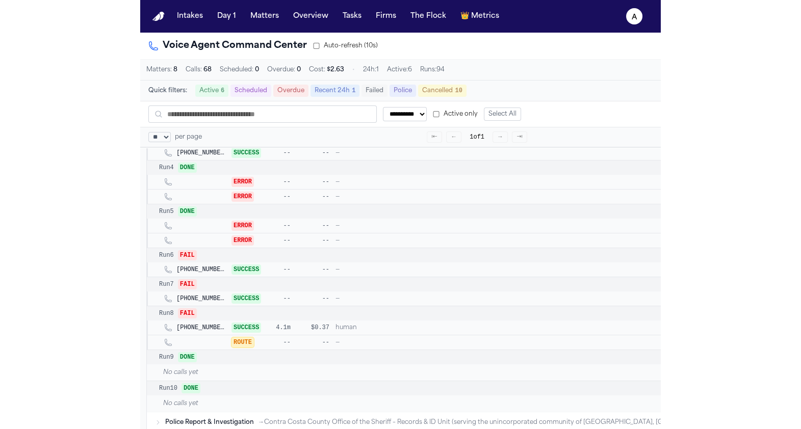
scroll to position [186, 0]
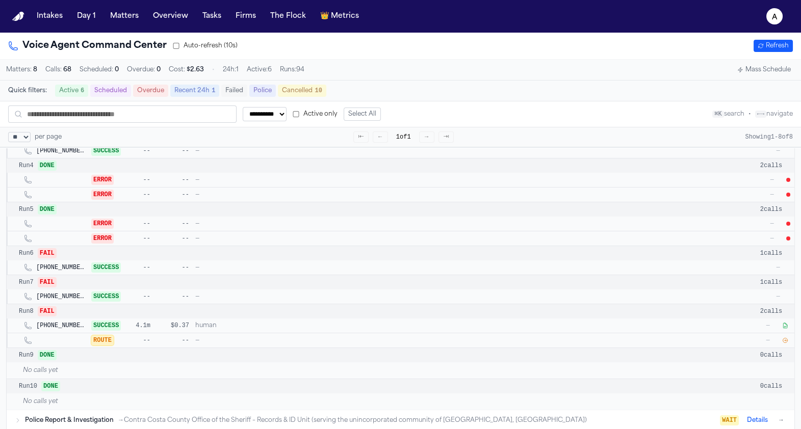
click at [520, 342] on icon "button" at bounding box center [785, 340] width 5 height 5
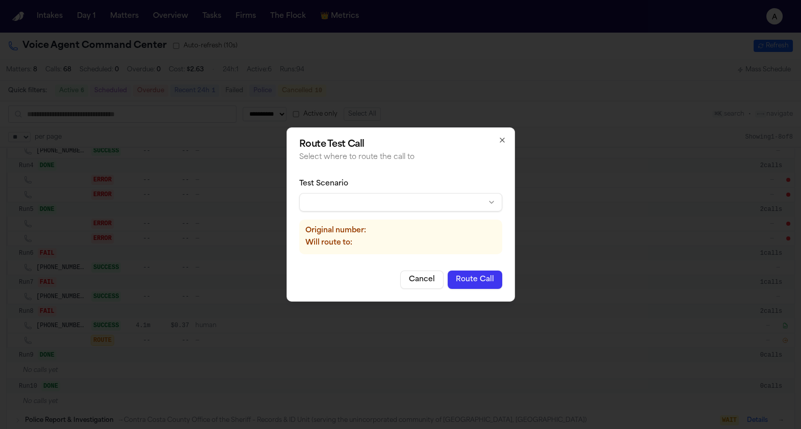
click at [364, 200] on body "**********" at bounding box center [400, 214] width 801 height 429
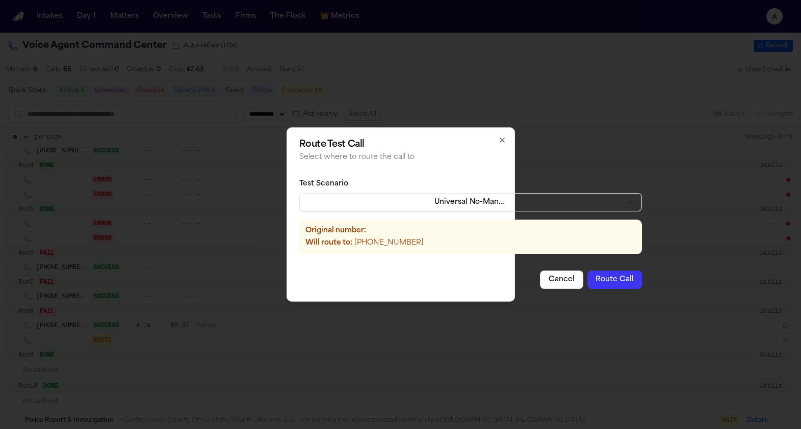
click at [520, 280] on button "Route Call" at bounding box center [614, 280] width 55 height 18
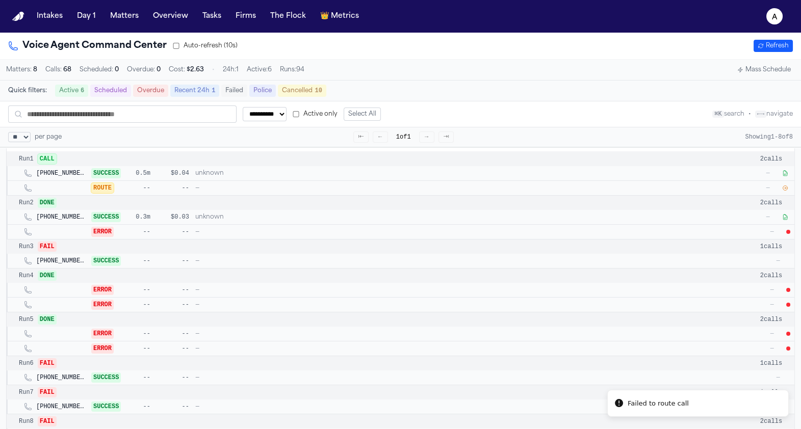
scroll to position [43, 0]
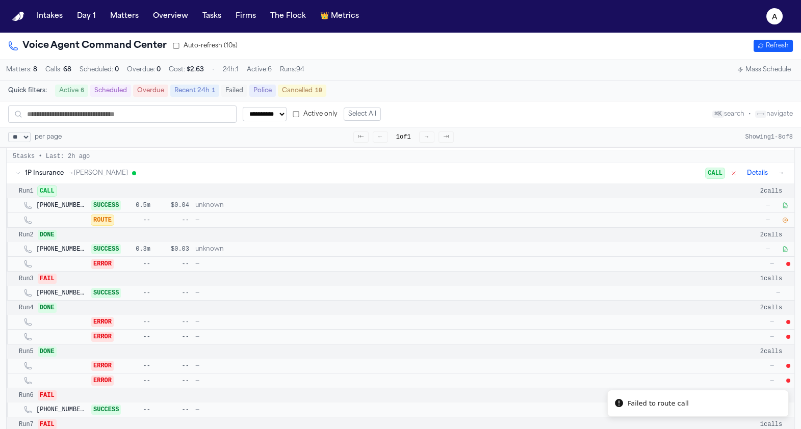
click at [520, 222] on icon "button" at bounding box center [785, 220] width 6 height 6
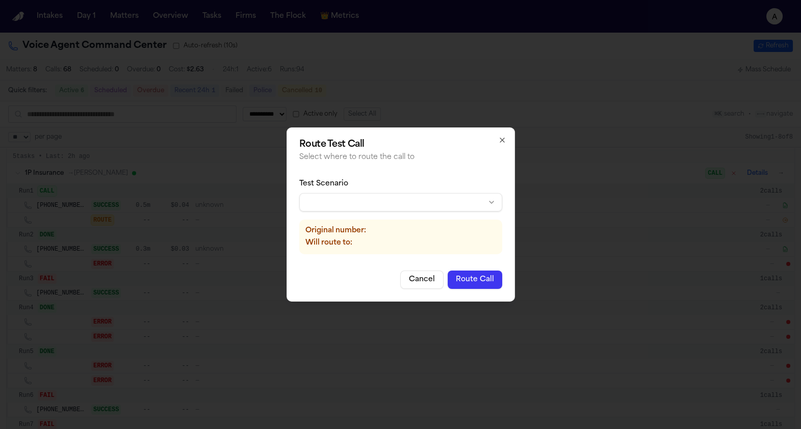
click at [453, 213] on div "Test Scenario Original number: Will route to:" at bounding box center [400, 217] width 203 height 92
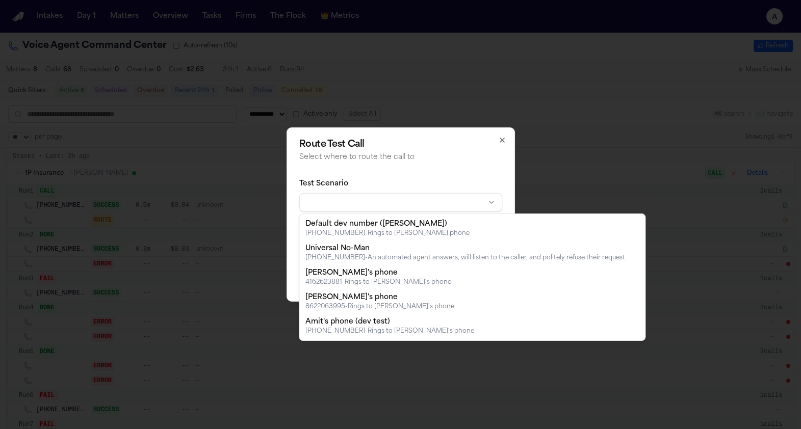
click at [453, 207] on body "**********" at bounding box center [400, 214] width 801 height 429
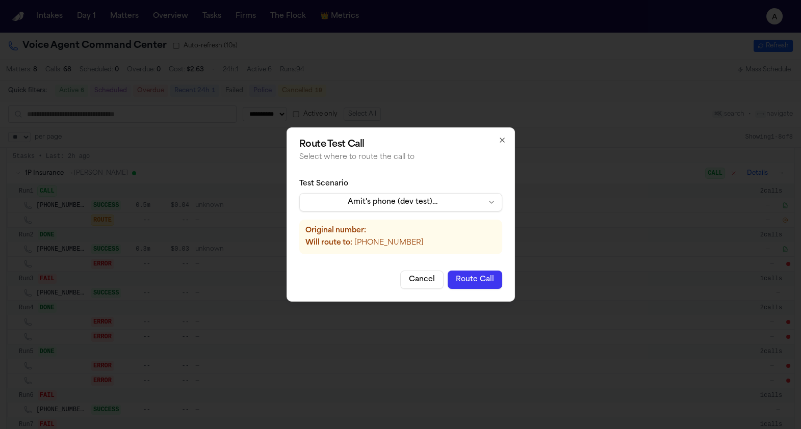
click at [491, 288] on button "Route Call" at bounding box center [474, 280] width 55 height 18
click at [501, 144] on icon "button" at bounding box center [502, 140] width 8 height 8
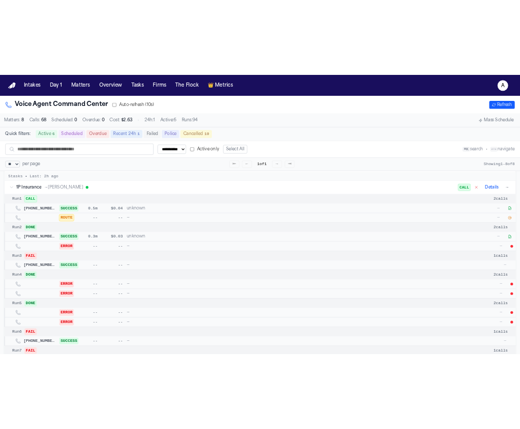
scroll to position [33, 0]
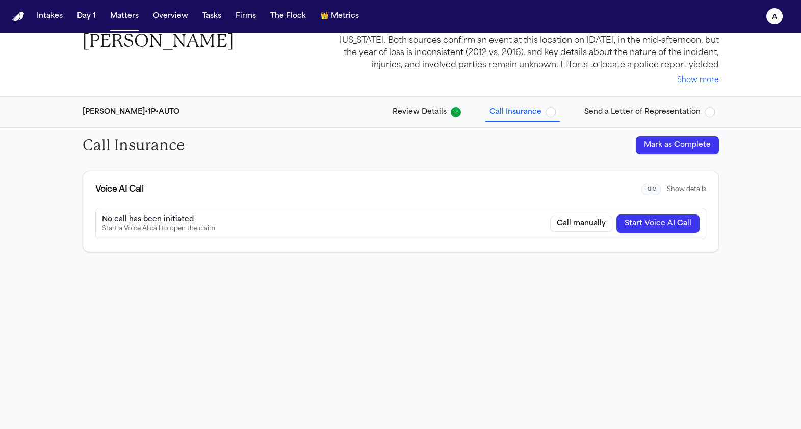
click at [520, 229] on button "Start Voice AI Call" at bounding box center [657, 224] width 83 height 18
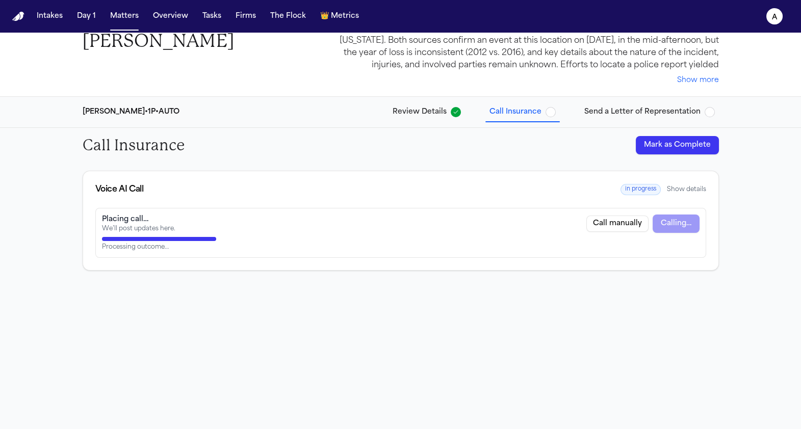
click at [520, 331] on div "Call Insurance Mark as Complete Voice AI Call in progress Show details Placing …" at bounding box center [400, 278] width 801 height 301
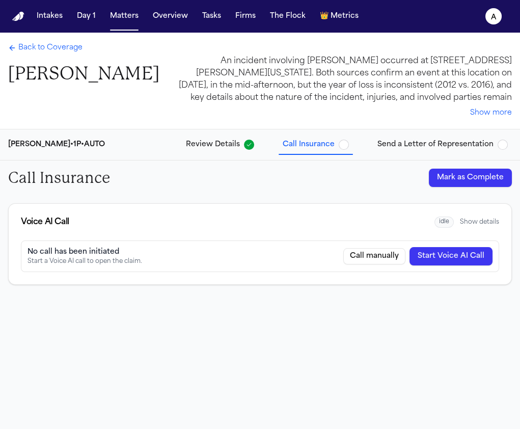
click at [482, 262] on button "Start Voice AI Call" at bounding box center [451, 256] width 83 height 18
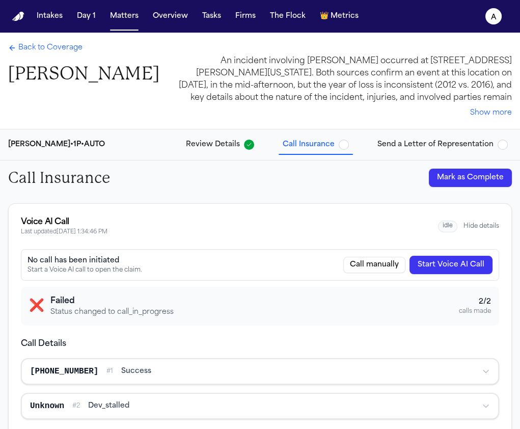
click at [447, 267] on button "Start Voice AI Call" at bounding box center [451, 265] width 83 height 18
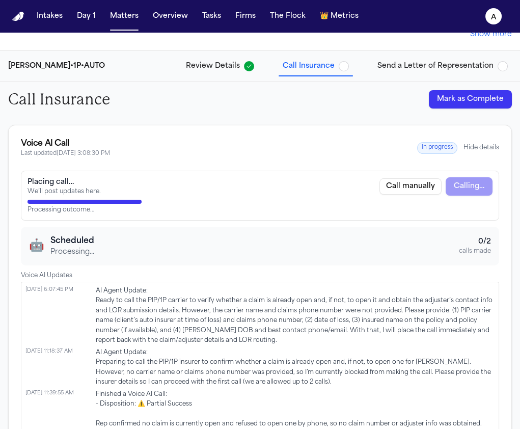
scroll to position [134, 0]
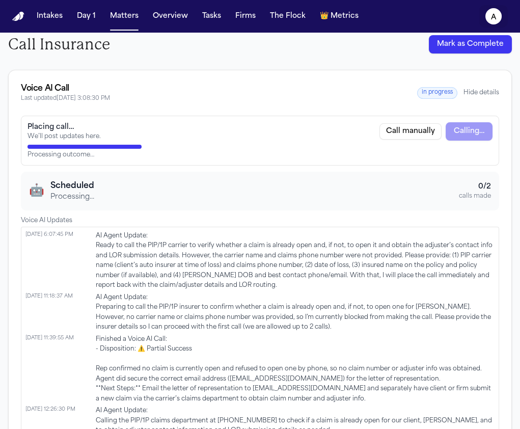
click at [498, 17] on icon "a" at bounding box center [494, 16] width 16 height 16
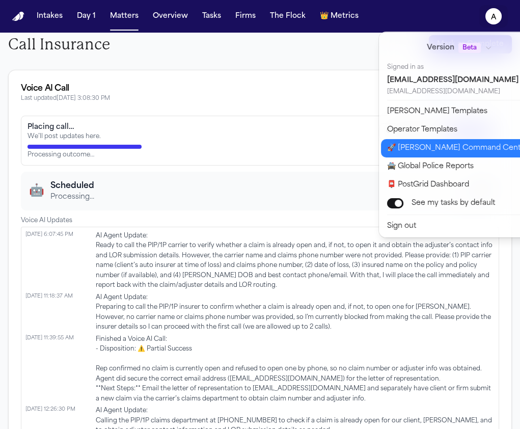
click at [436, 156] on button "🚀 Bland Command Center" at bounding box center [466, 148] width 170 height 18
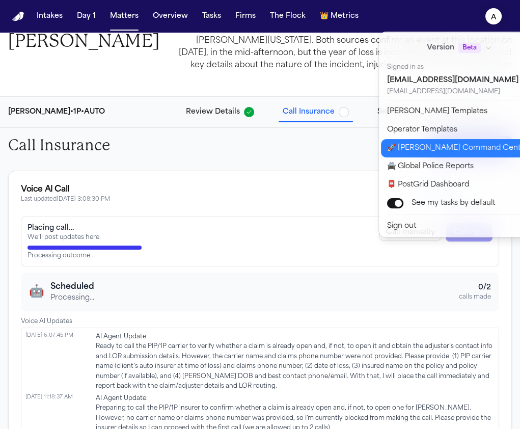
select select "**"
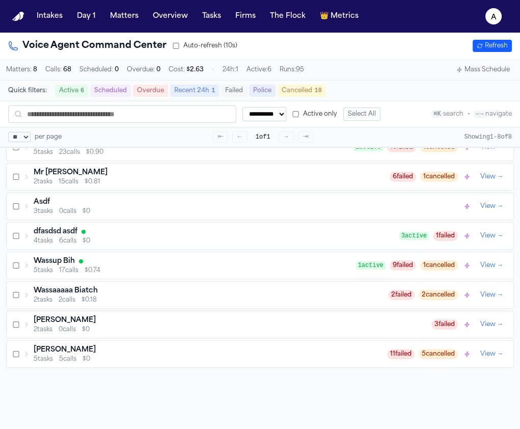
scroll to position [0, 0]
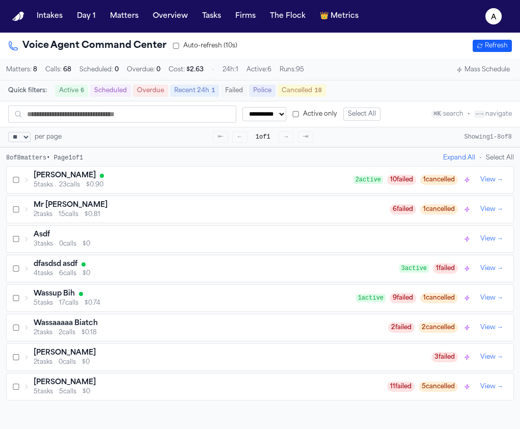
click at [175, 176] on div "[PERSON_NAME]" at bounding box center [194, 176] width 320 height 10
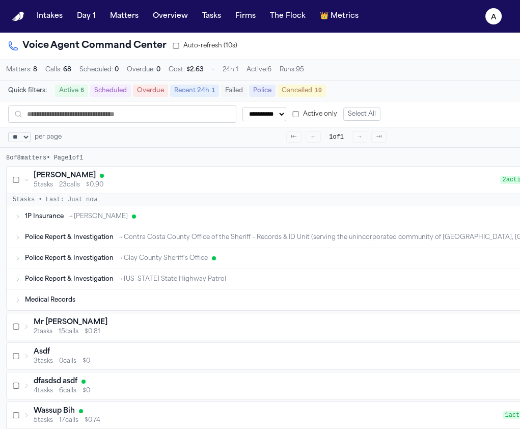
click at [128, 221] on span "→ Stevenson-Johnson" at bounding box center [98, 217] width 60 height 8
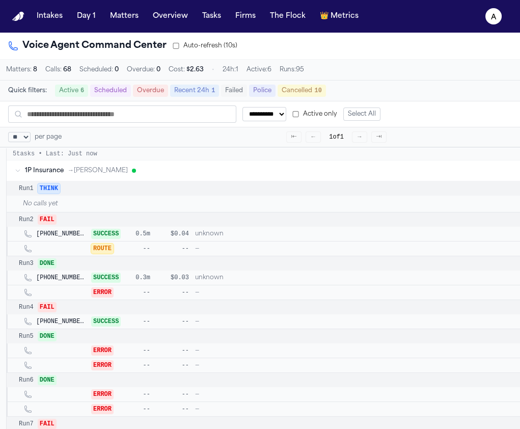
scroll to position [46, 40]
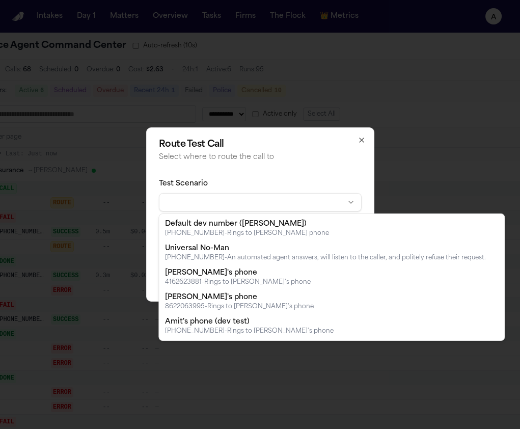
click at [319, 203] on body "**********" at bounding box center [260, 214] width 520 height 429
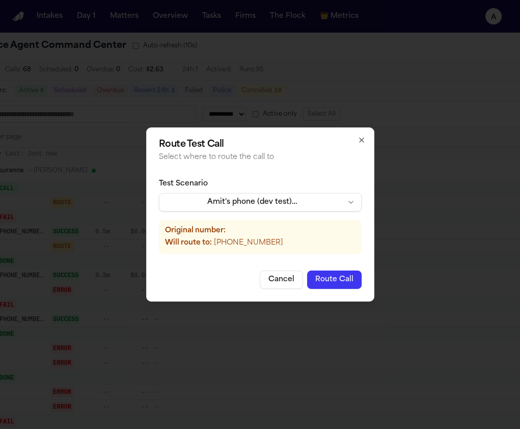
click at [329, 283] on button "Route Call" at bounding box center [334, 280] width 55 height 18
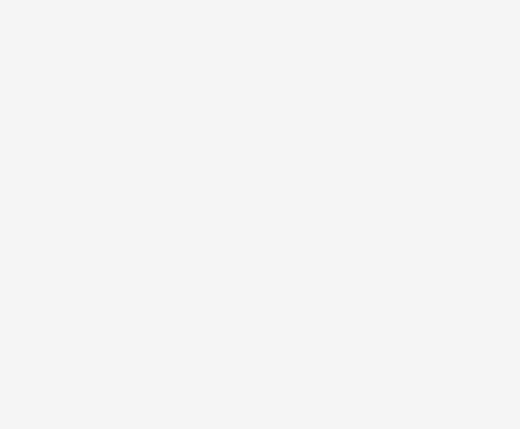
select select "**"
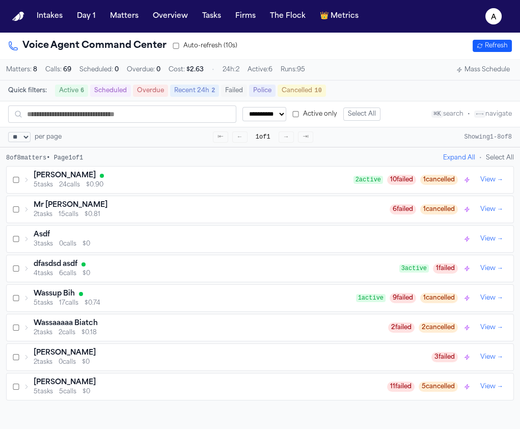
click at [318, 186] on div "5 tasks 24 calls $0.90" at bounding box center [194, 185] width 320 height 8
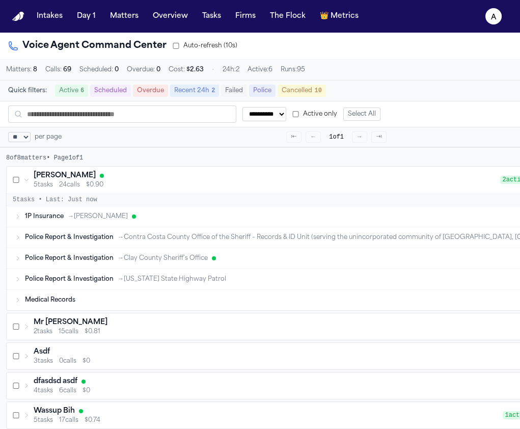
click at [243, 217] on div "1P Insurance → [PERSON_NAME]" at bounding box center [298, 217] width 547 height 8
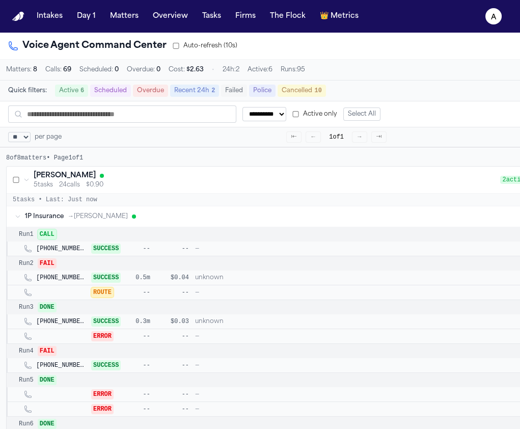
scroll to position [0, 40]
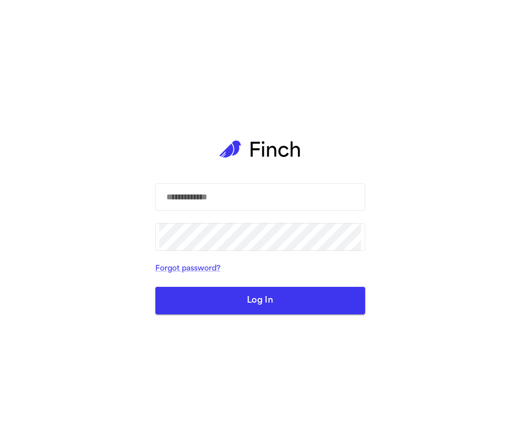
select select "**"
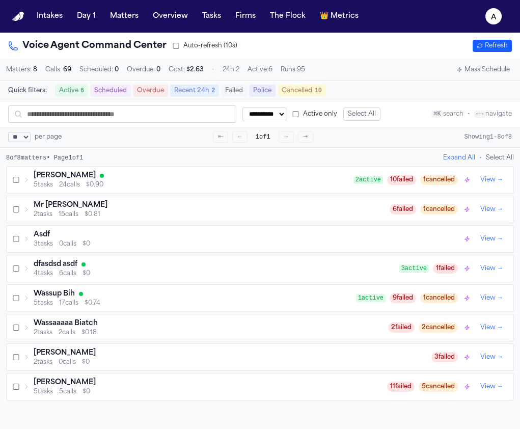
click at [88, 179] on div "[PERSON_NAME]" at bounding box center [194, 176] width 320 height 10
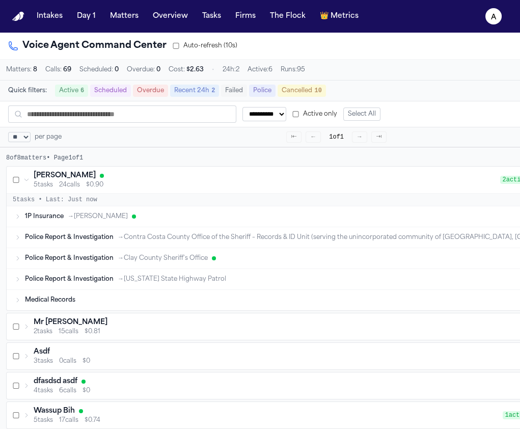
click at [154, 221] on div "1P Insurance → [PERSON_NAME]" at bounding box center [298, 217] width 547 height 8
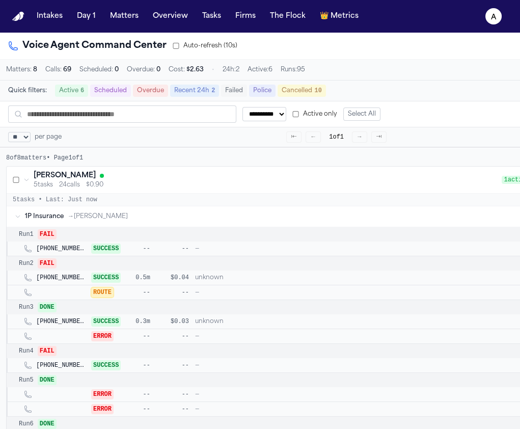
scroll to position [0, 40]
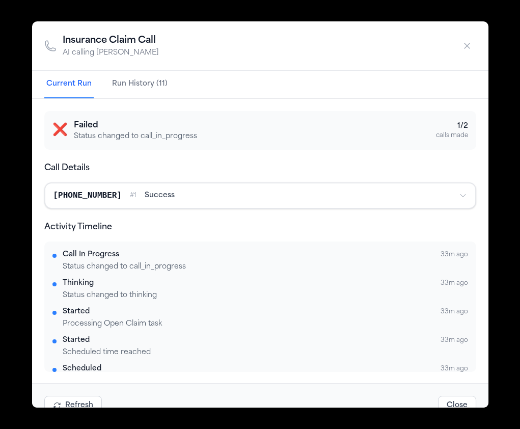
click at [461, 52] on button "button" at bounding box center [467, 46] width 18 height 18
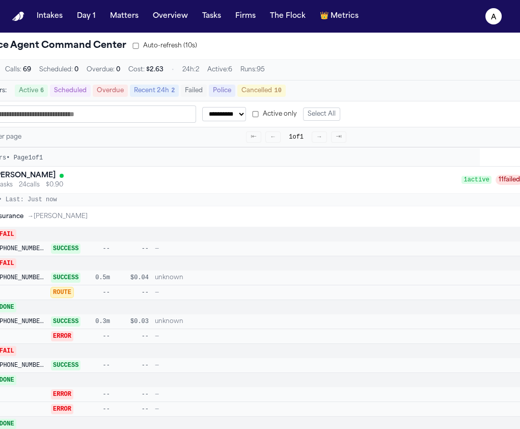
click at [507, 217] on div "1P Insurance → Stevenson-Johnson FAIL Details →" at bounding box center [293, 216] width 654 height 20
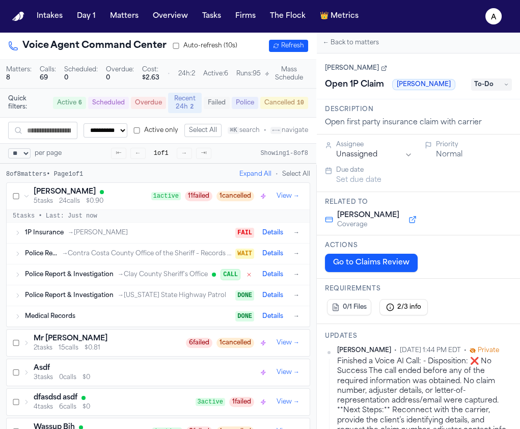
click at [395, 265] on button "Go to Claims Review" at bounding box center [371, 263] width 93 height 18
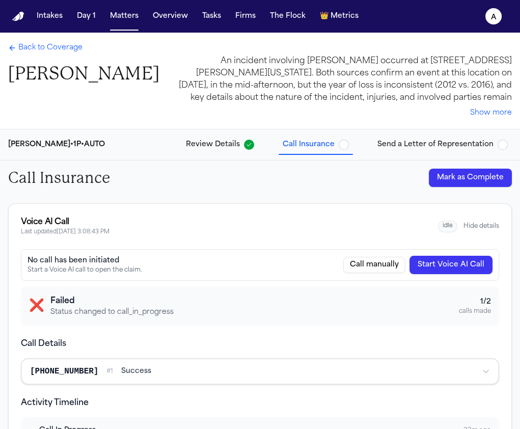
click at [452, 272] on button "Start Voice AI Call" at bounding box center [451, 265] width 83 height 18
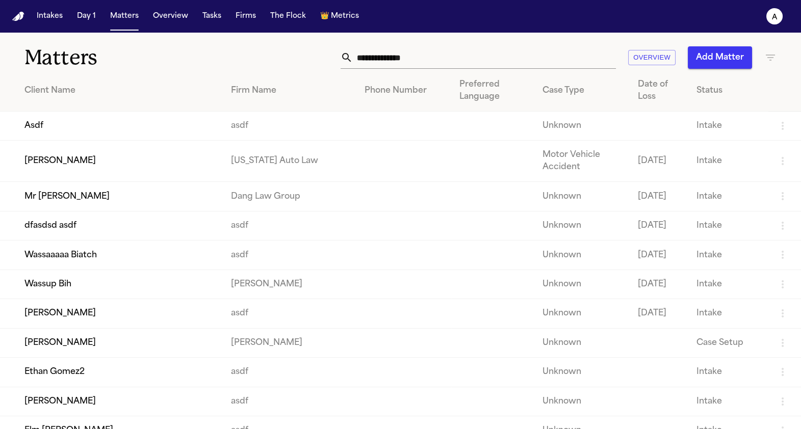
click at [156, 157] on td "[PERSON_NAME]" at bounding box center [111, 161] width 223 height 41
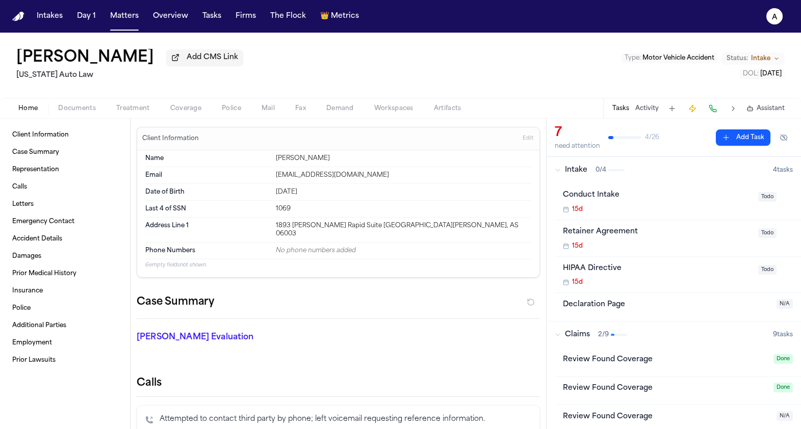
click at [189, 110] on span "Coverage" at bounding box center [185, 108] width 31 height 8
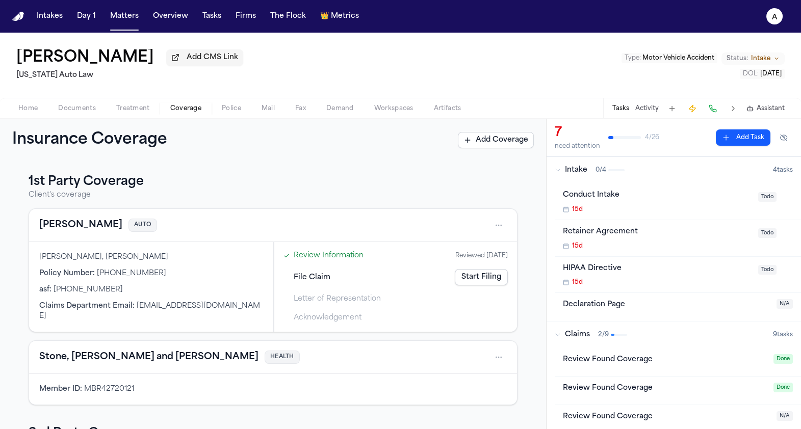
click at [474, 284] on link "Start Filing" at bounding box center [481, 277] width 53 height 16
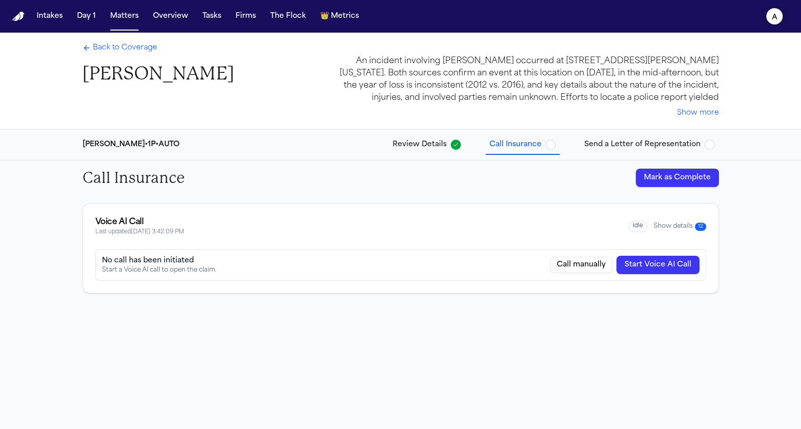
click at [774, 8] on icon "a" at bounding box center [774, 16] width 16 height 16
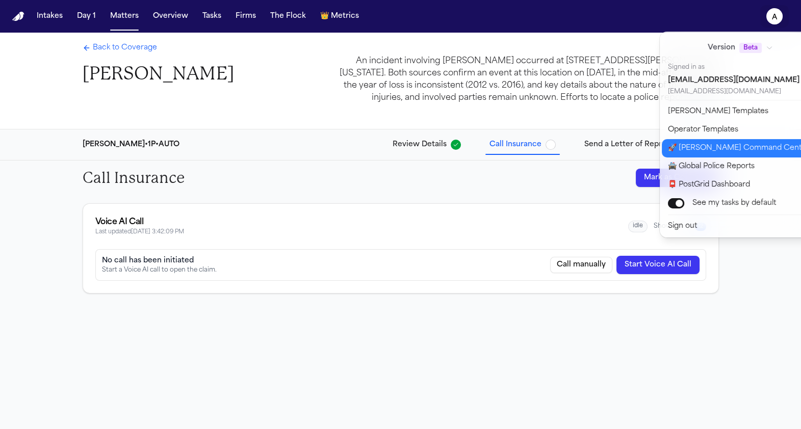
click at [684, 144] on button "🚀 Bland Command Center" at bounding box center [747, 148] width 170 height 18
select select "**"
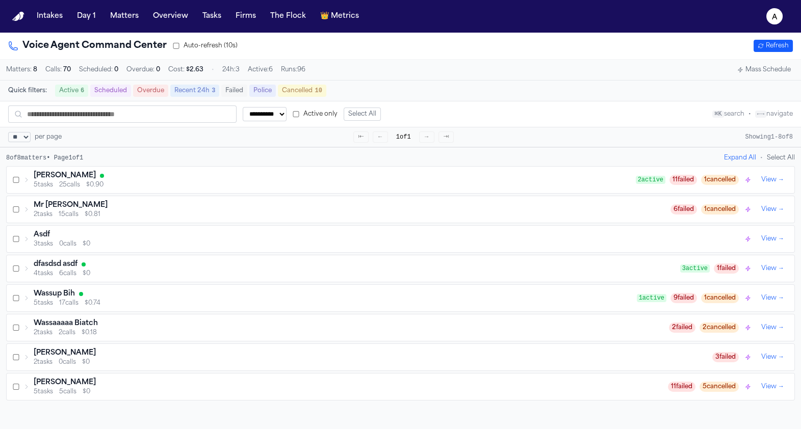
click at [235, 180] on div "[PERSON_NAME]" at bounding box center [335, 176] width 602 height 10
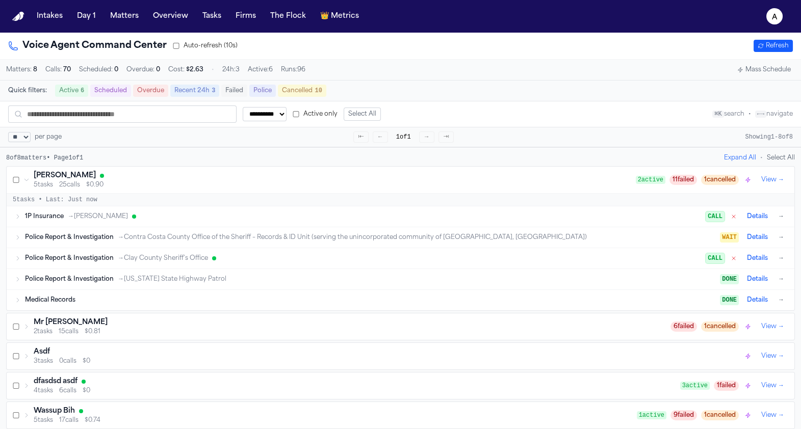
click at [187, 223] on div "1P Insurance → Stevenson-Johnson CALL Details →" at bounding box center [405, 216] width 761 height 12
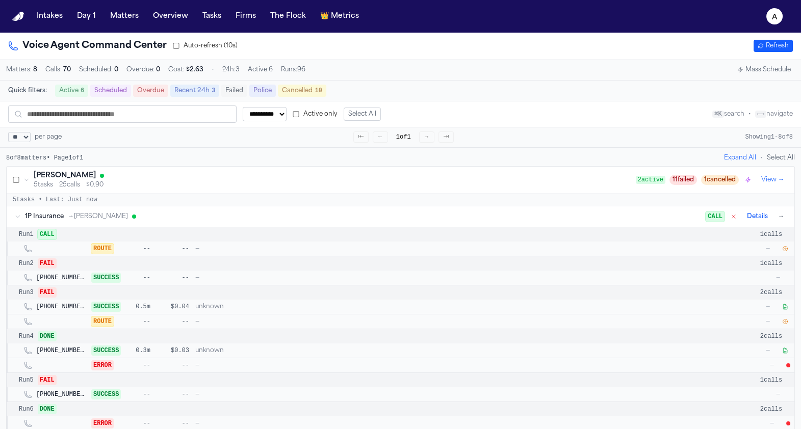
click at [785, 251] on icon "button" at bounding box center [785, 249] width 5 height 5
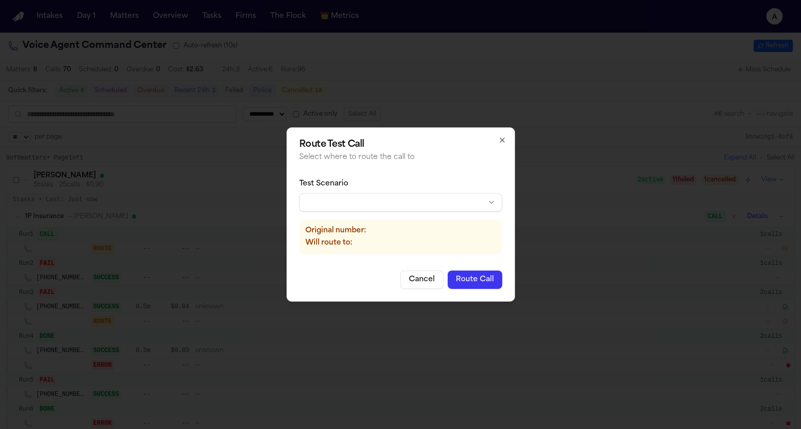
click at [439, 207] on body "**********" at bounding box center [400, 214] width 801 height 429
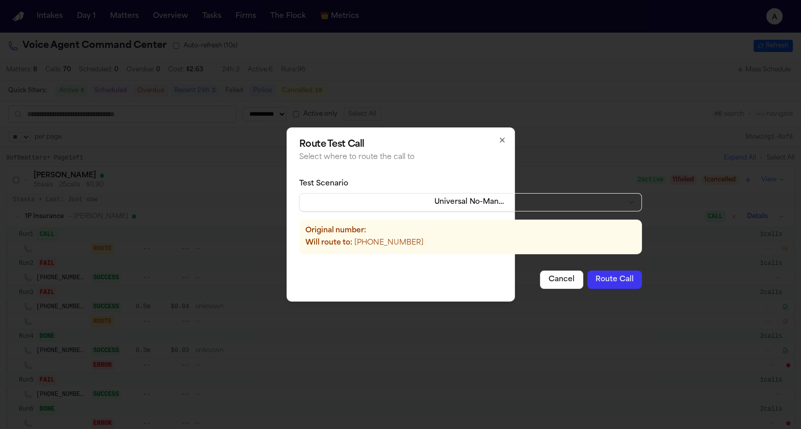
click at [587, 279] on button "Route Call" at bounding box center [614, 280] width 55 height 18
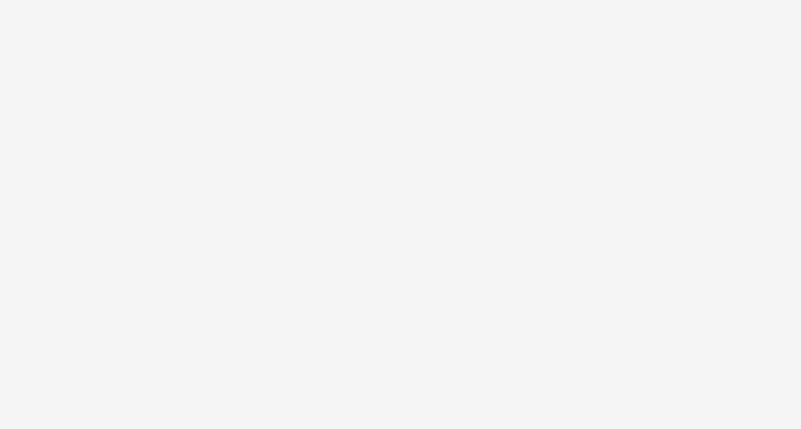
select select "**"
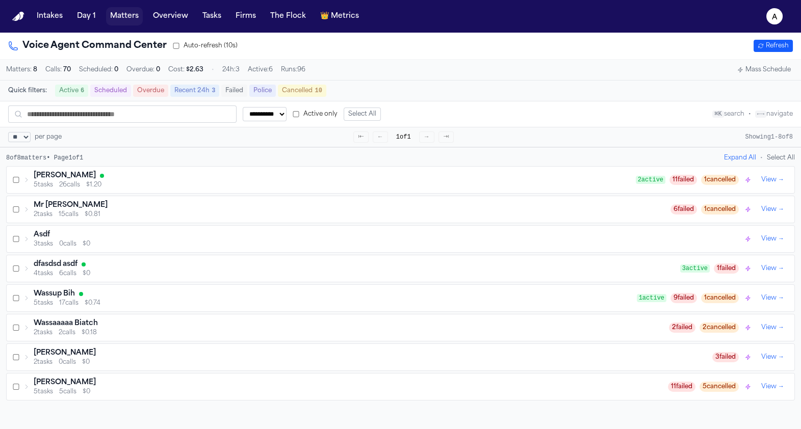
click at [116, 12] on button "Matters" at bounding box center [124, 16] width 37 height 18
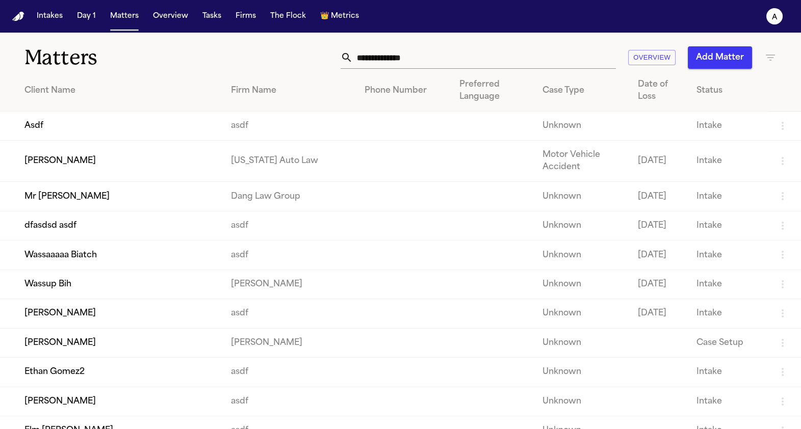
click at [68, 157] on td "[PERSON_NAME]" at bounding box center [111, 161] width 223 height 41
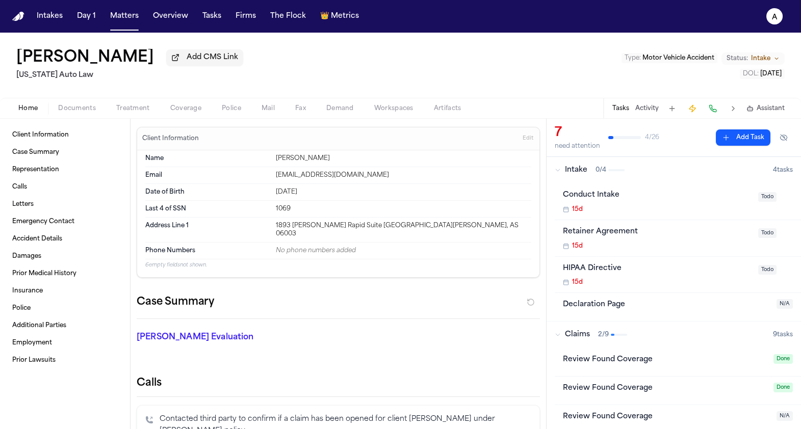
click at [198, 110] on span "Coverage" at bounding box center [185, 108] width 31 height 8
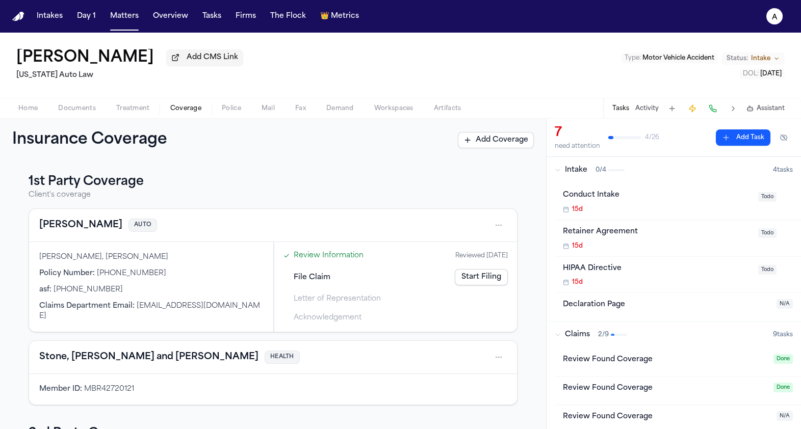
click at [487, 285] on link "Start Filing" at bounding box center [481, 277] width 53 height 16
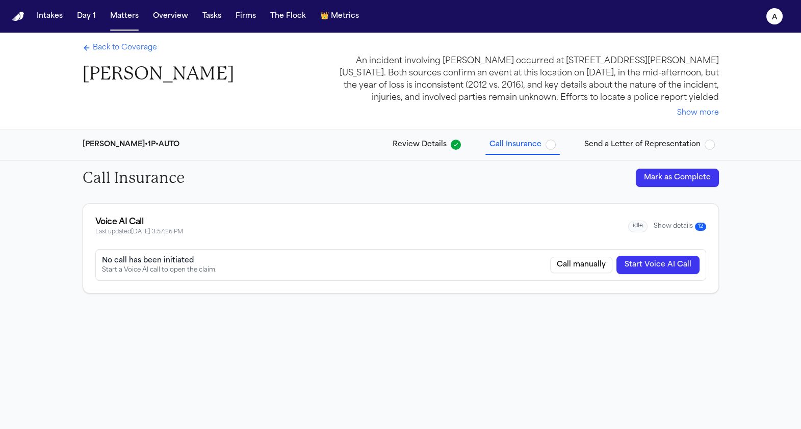
click at [666, 186] on button "Mark as Complete" at bounding box center [677, 178] width 83 height 18
click at [110, 49] on span "Back to Coverage" at bounding box center [125, 48] width 64 height 10
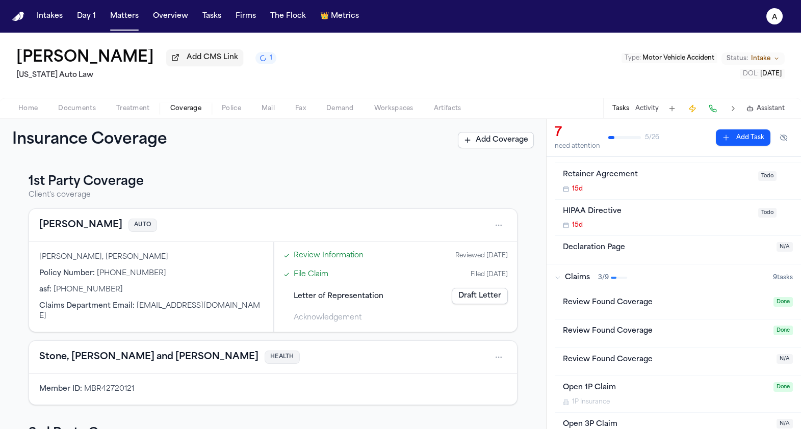
scroll to position [87, 0]
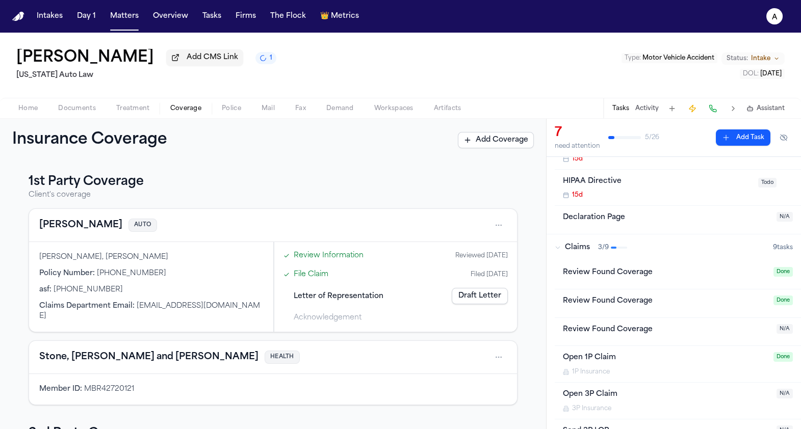
click at [650, 278] on div "Review Found Coverage" at bounding box center [665, 273] width 204 height 12
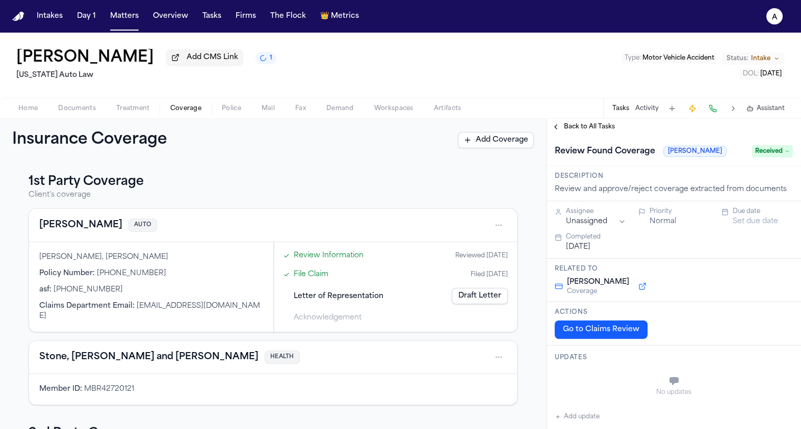
click at [773, 154] on span "Received" at bounding box center [772, 151] width 41 height 12
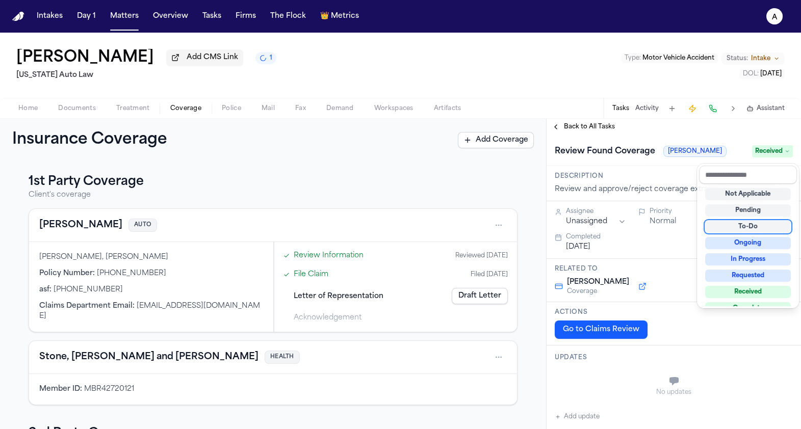
click at [737, 224] on div "To-Do" at bounding box center [748, 227] width 86 height 12
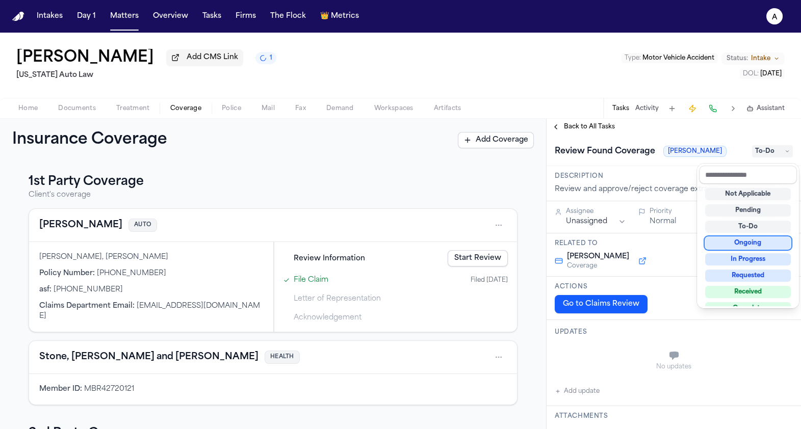
click at [477, 218] on div "**********" at bounding box center [400, 274] width 801 height 310
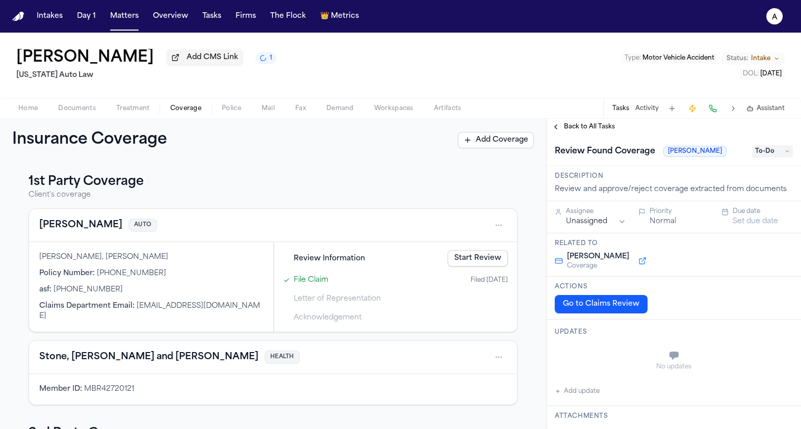
click at [508, 257] on div "Review Information Start Review" at bounding box center [395, 258] width 233 height 22
click at [498, 258] on link "Start Review" at bounding box center [477, 258] width 60 height 16
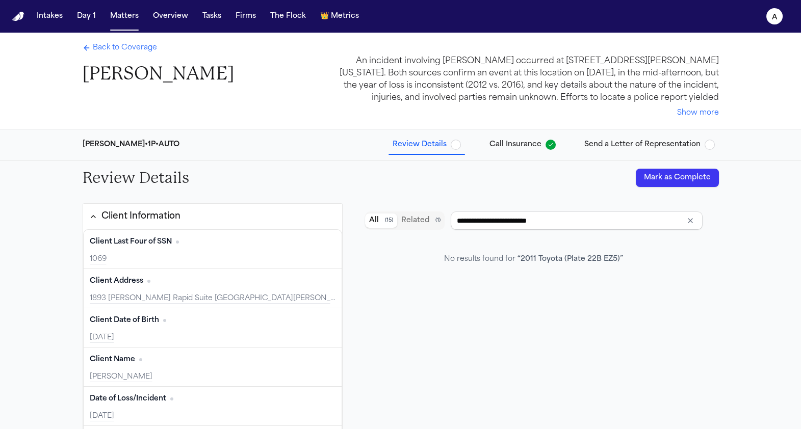
click at [504, 154] on div "[PERSON_NAME] • 1P • AUTO Review Details Call Insurance Send a Letter of Repres…" at bounding box center [400, 144] width 652 height 31
click at [515, 147] on span "Call Insurance" at bounding box center [515, 145] width 52 height 10
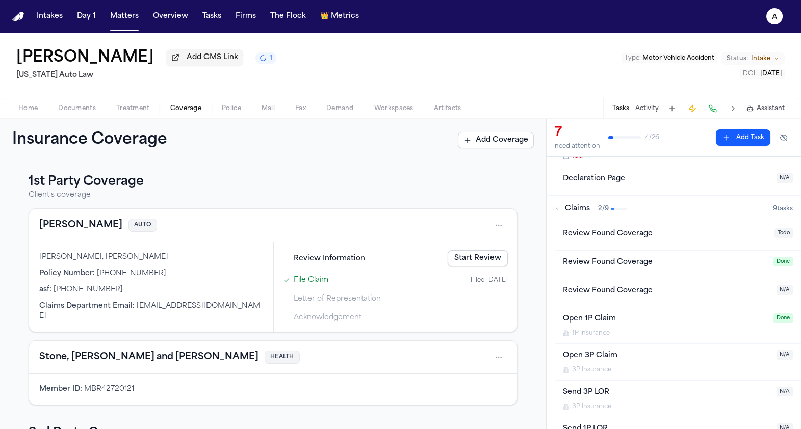
scroll to position [127, 0]
click at [622, 326] on div "Open 1P Claim 1P Insurance" at bounding box center [665, 324] width 204 height 24
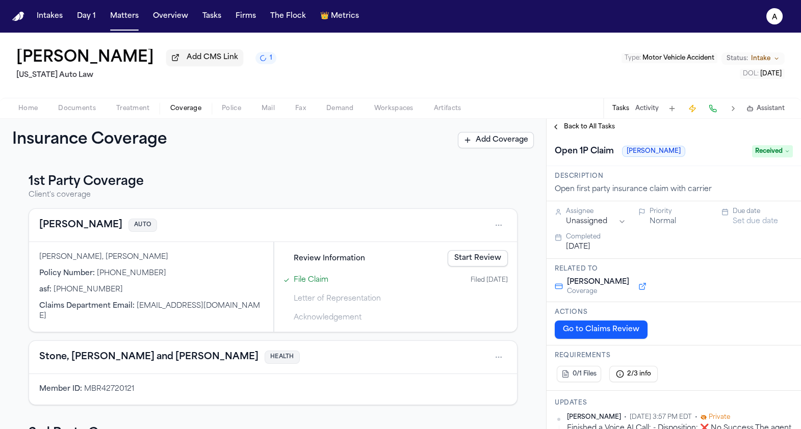
click at [772, 151] on span "Received" at bounding box center [772, 151] width 41 height 12
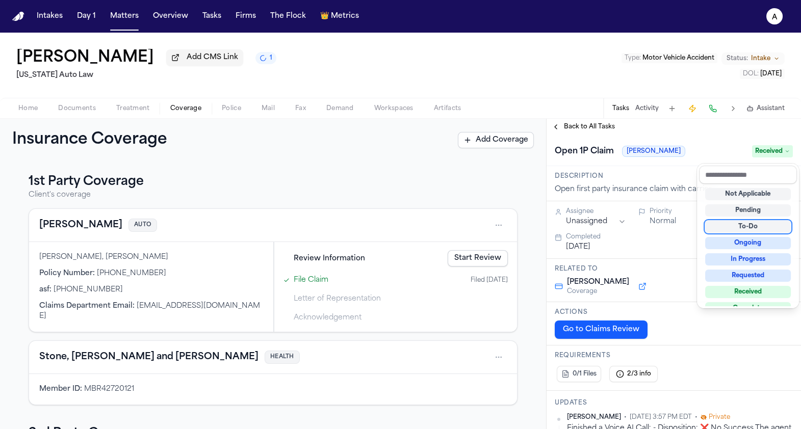
click at [744, 230] on div "To-Do" at bounding box center [748, 227] width 86 height 12
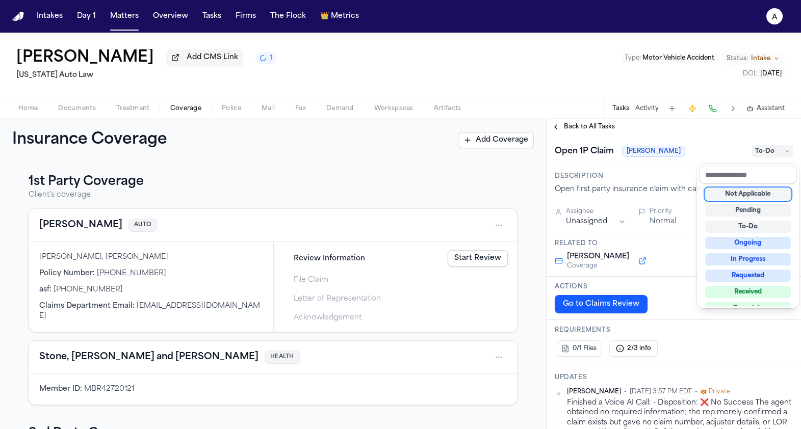
click at [502, 191] on div "Insurance Coverage Add Coverage 1st Party Coverage Client's coverage [PERSON_NA…" at bounding box center [400, 274] width 801 height 310
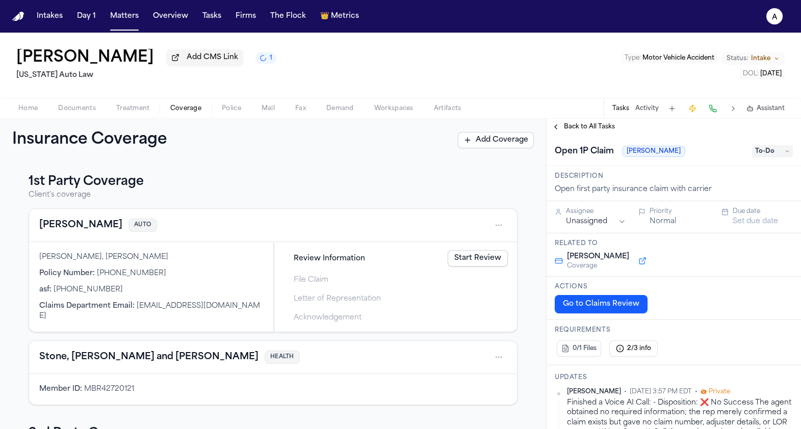
click at [492, 261] on link "Start Review" at bounding box center [477, 258] width 60 height 16
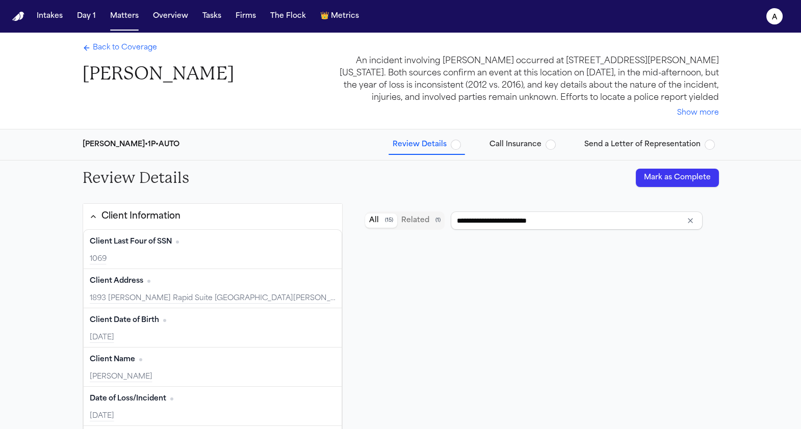
click at [666, 178] on button "Mark as Complete" at bounding box center [677, 178] width 83 height 18
click at [525, 151] on button "Call Insurance" at bounding box center [522, 145] width 74 height 18
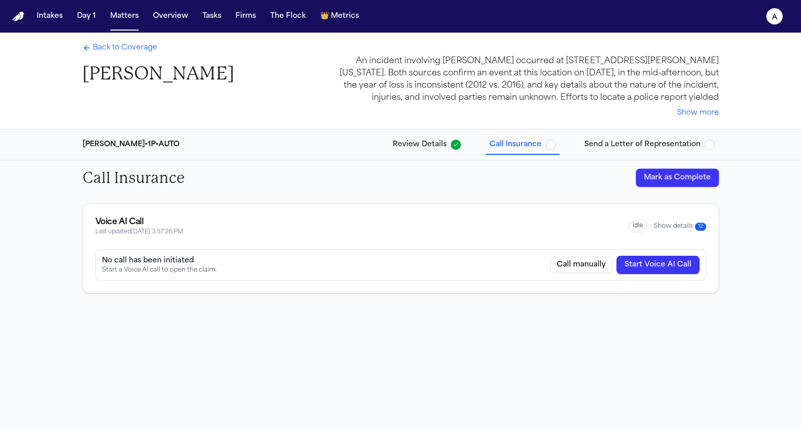
click at [648, 268] on button "Start Voice AI Call" at bounding box center [657, 265] width 83 height 18
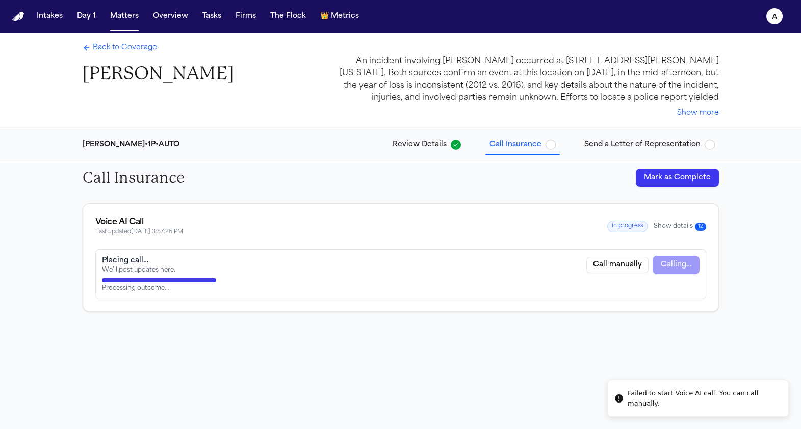
click at [665, 410] on li "Failed to start Voice AI call. You can call manually." at bounding box center [697, 398] width 181 height 37
click at [691, 183] on button "Mark as Complete" at bounding box center [677, 178] width 83 height 18
click at [137, 50] on span "Back to Coverage" at bounding box center [125, 48] width 64 height 10
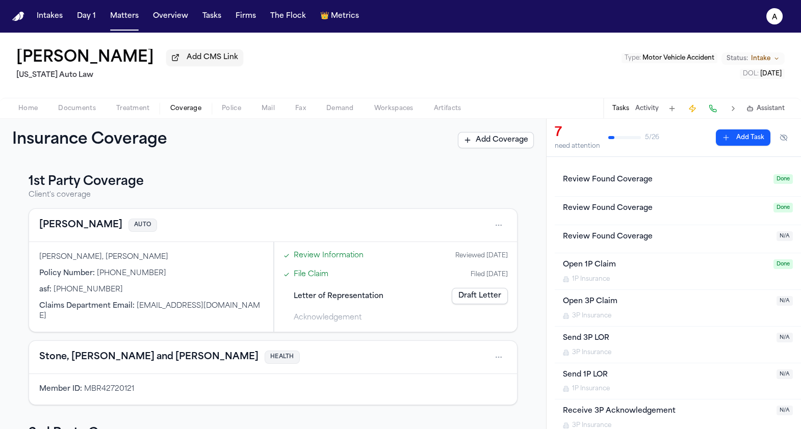
scroll to position [183, 0]
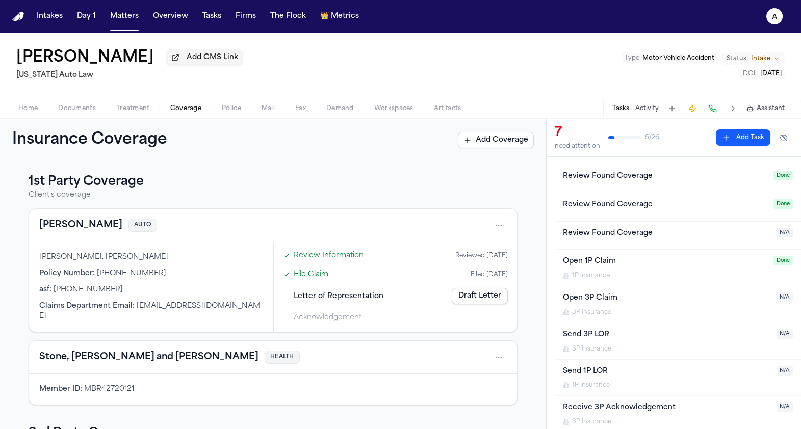
click at [778, 266] on span "Done" at bounding box center [782, 261] width 19 height 10
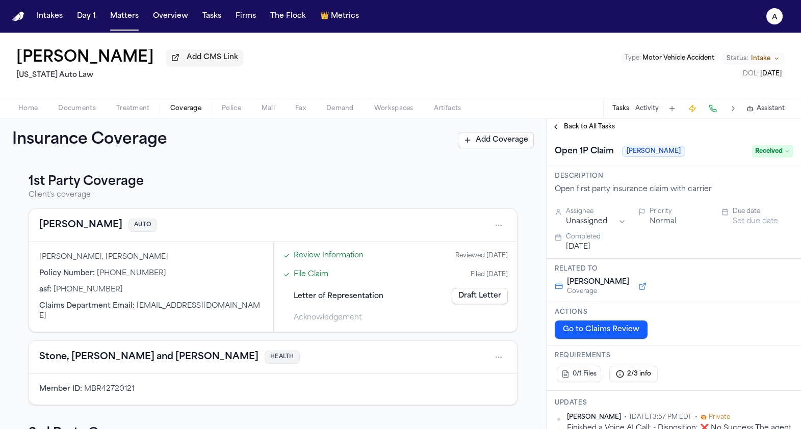
click at [784, 148] on span "Received" at bounding box center [772, 151] width 41 height 12
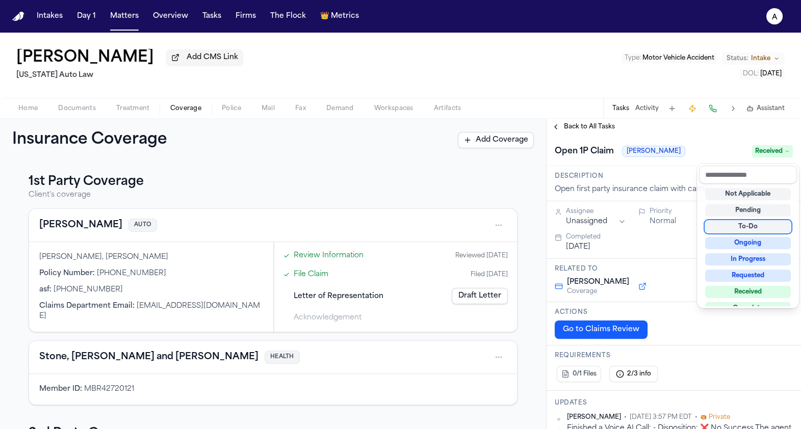
click at [733, 228] on div "To-Do" at bounding box center [748, 227] width 86 height 12
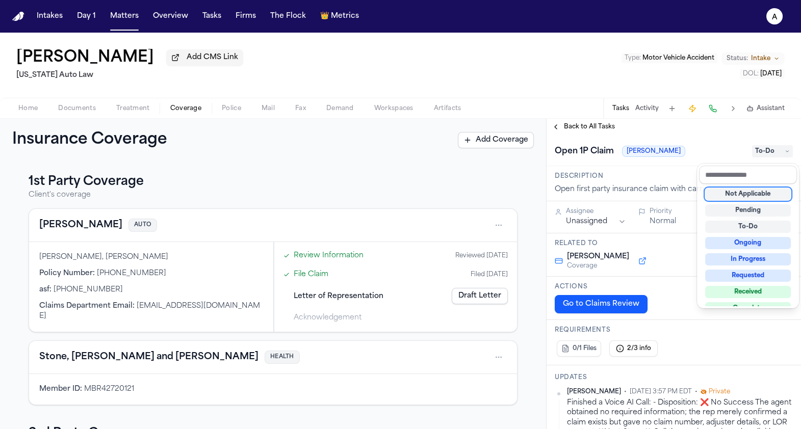
scroll to position [28, 0]
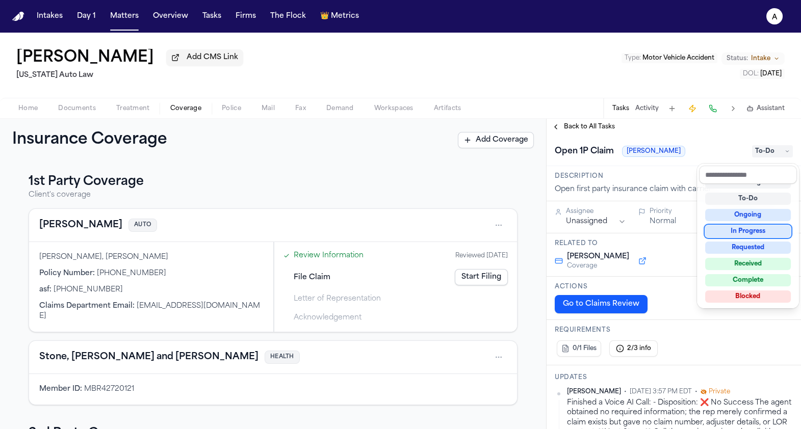
click at [463, 230] on div "Insurance Coverage Add Coverage 1st Party Coverage Client's coverage [PERSON_NA…" at bounding box center [400, 274] width 801 height 310
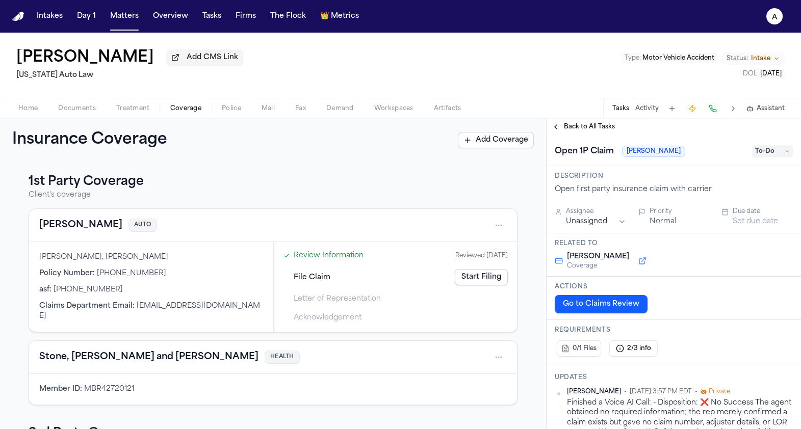
click at [496, 282] on link "Start Filing" at bounding box center [481, 277] width 53 height 16
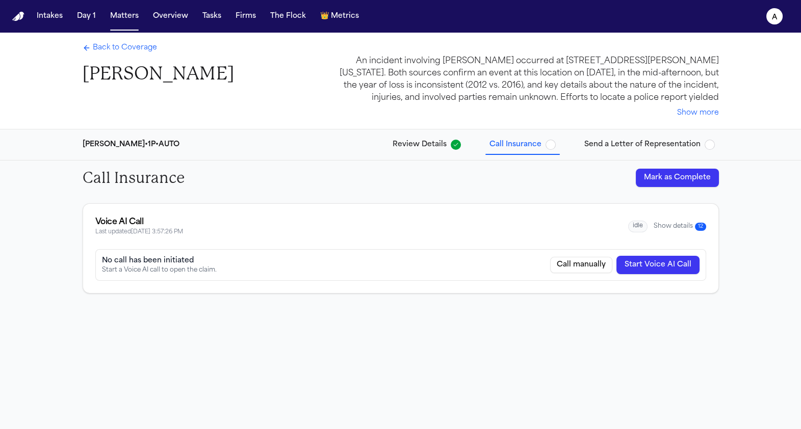
drag, startPoint x: 669, startPoint y: 177, endPoint x: 538, endPoint y: 217, distance: 137.5
click at [538, 217] on div "Call Insurance [PERSON_NAME] as Complete Voice AI Call Last updated [DATE] 3:57…" at bounding box center [400, 311] width 801 height 301
click at [538, 217] on div "Voice AI Call Last updated [DATE] 3:57:26 PM idle Show details 12" at bounding box center [400, 226] width 611 height 21
click at [687, 183] on button "Mark as Complete" at bounding box center [677, 178] width 83 height 18
